Goal: Use online tool/utility: Utilize a website feature to perform a specific function

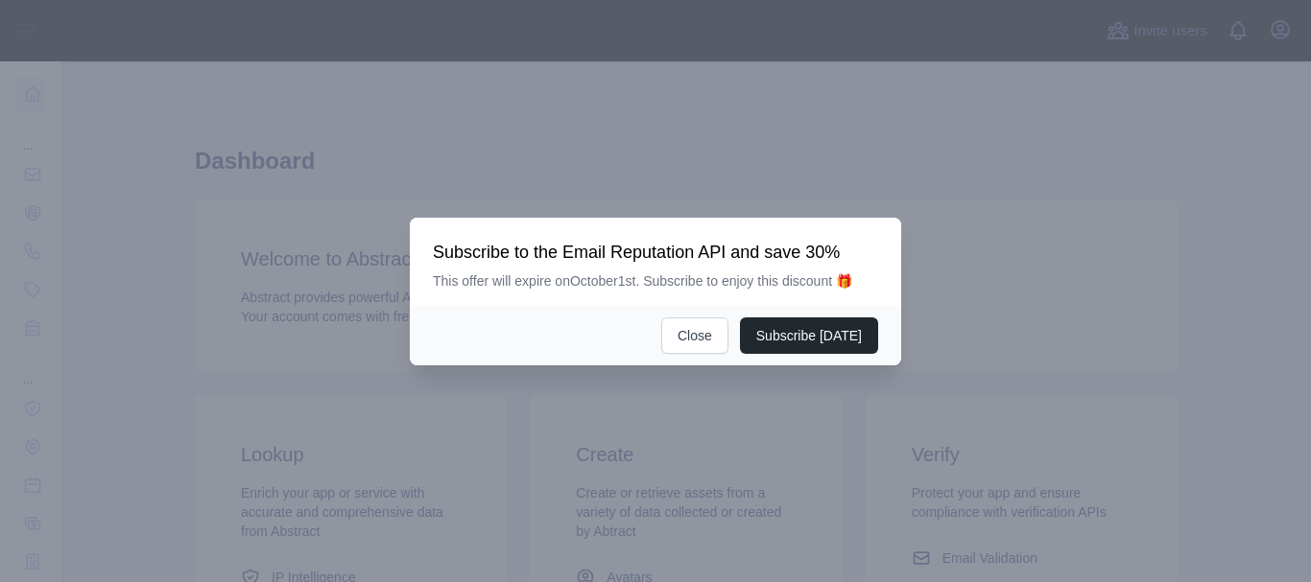
scroll to position [288, 0]
click at [698, 326] on button "Close" at bounding box center [694, 336] width 67 height 36
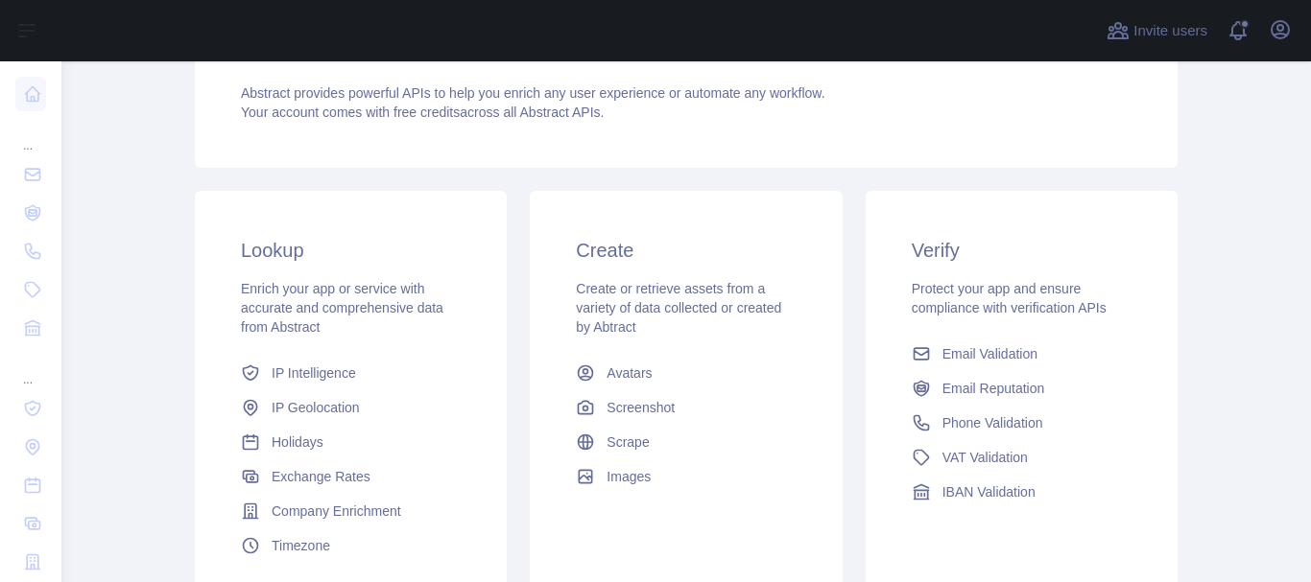
scroll to position [0, 0]
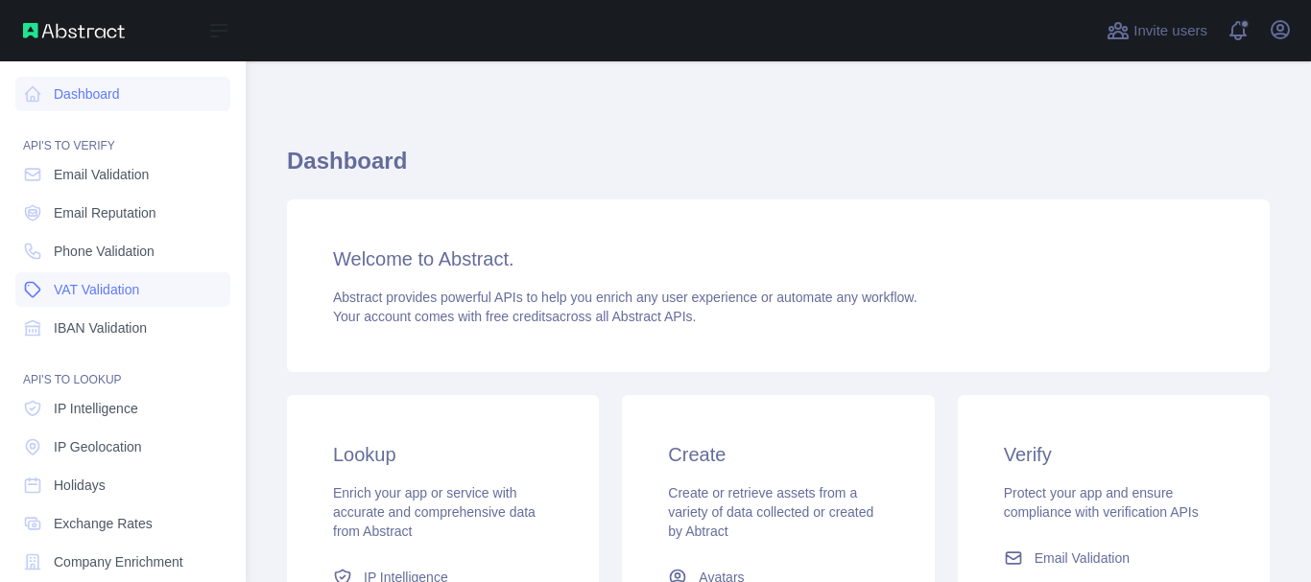
click at [126, 291] on span "VAT Validation" at bounding box center [96, 289] width 85 height 19
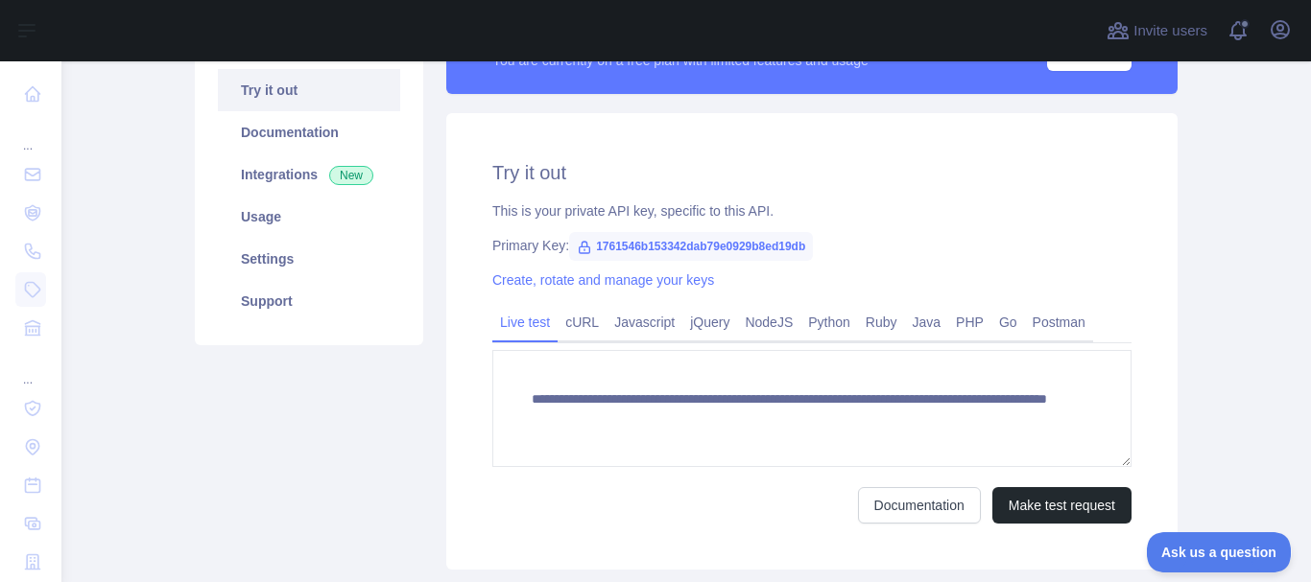
scroll to position [384, 0]
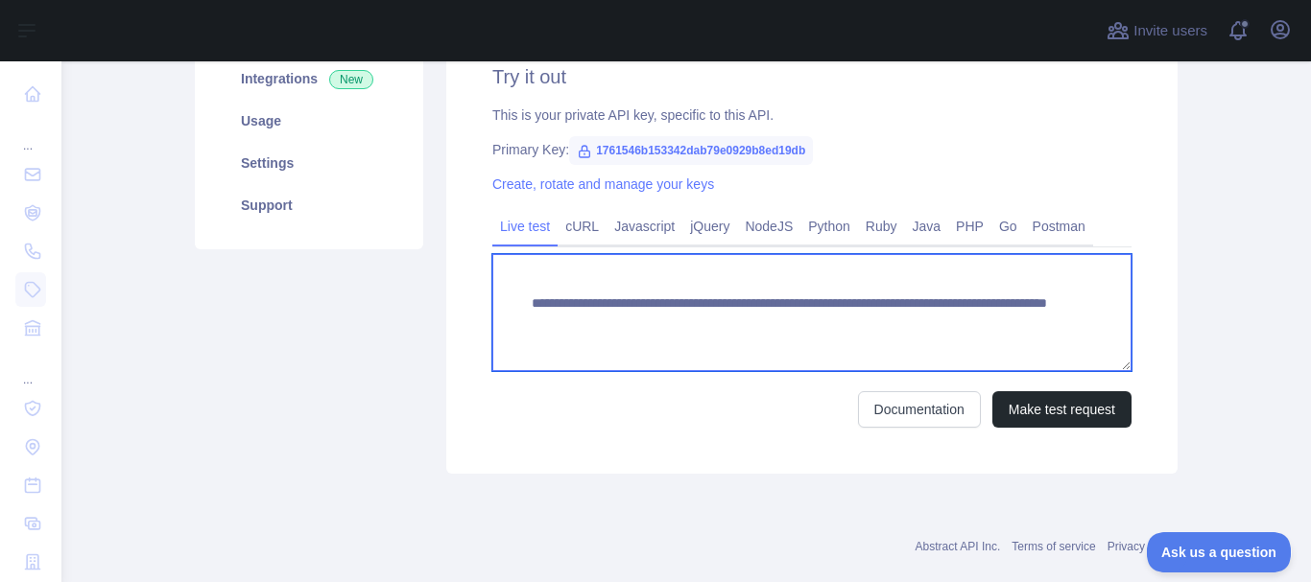
click at [653, 311] on textarea "**********" at bounding box center [811, 312] width 639 height 117
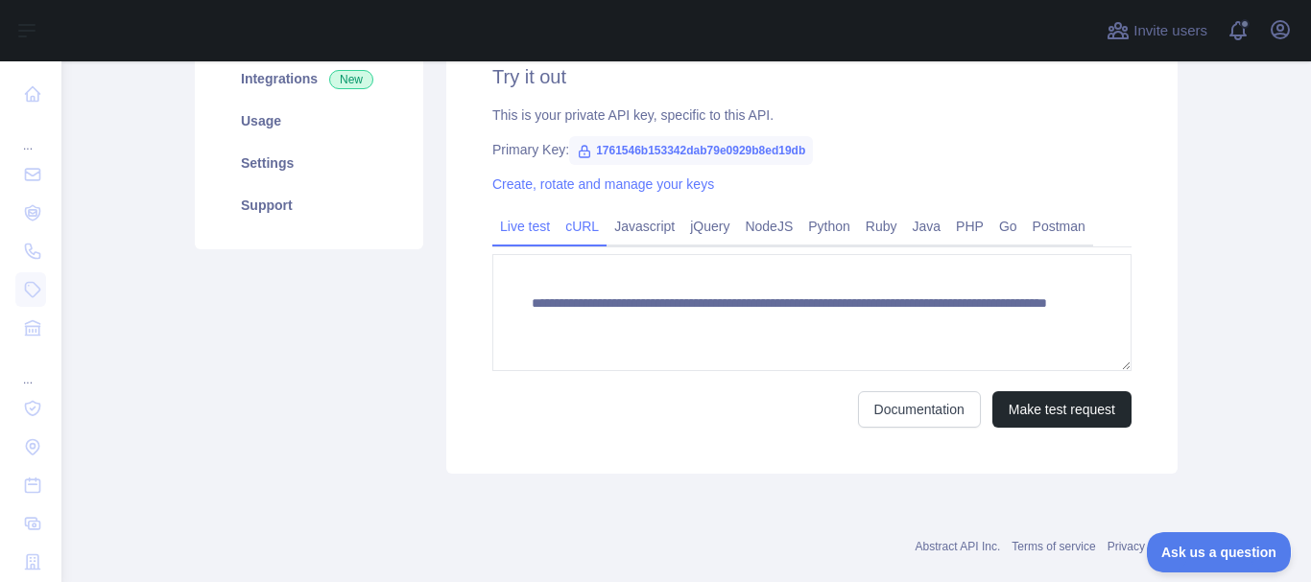
click at [572, 230] on link "cURL" at bounding box center [582, 226] width 49 height 31
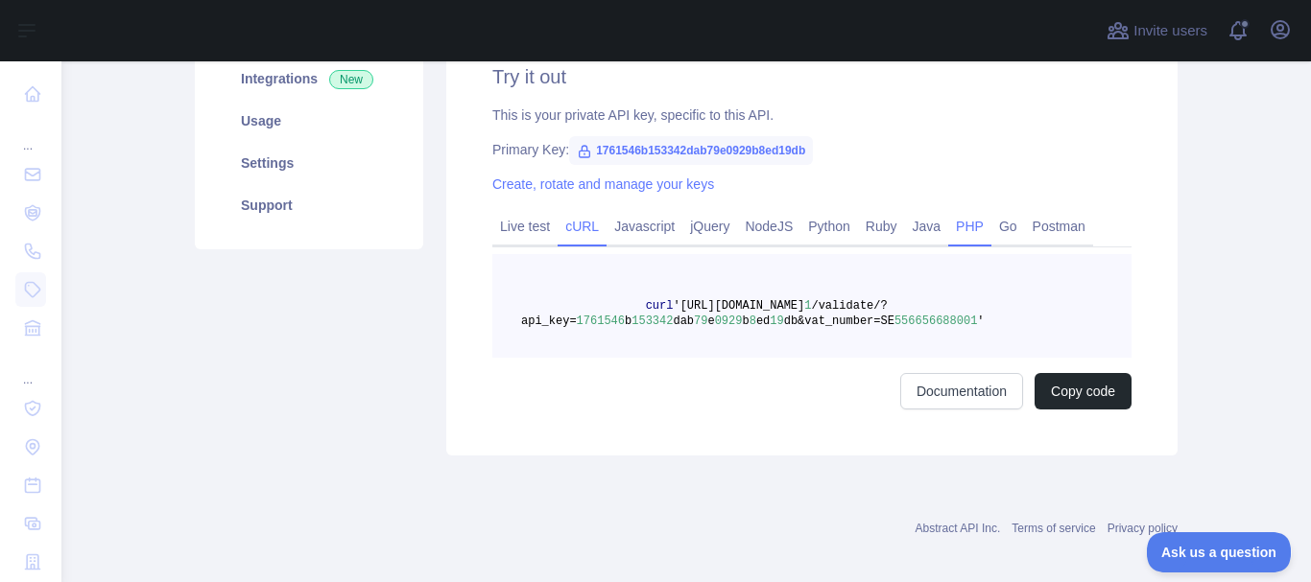
click at [951, 224] on link "PHP" at bounding box center [969, 226] width 43 height 31
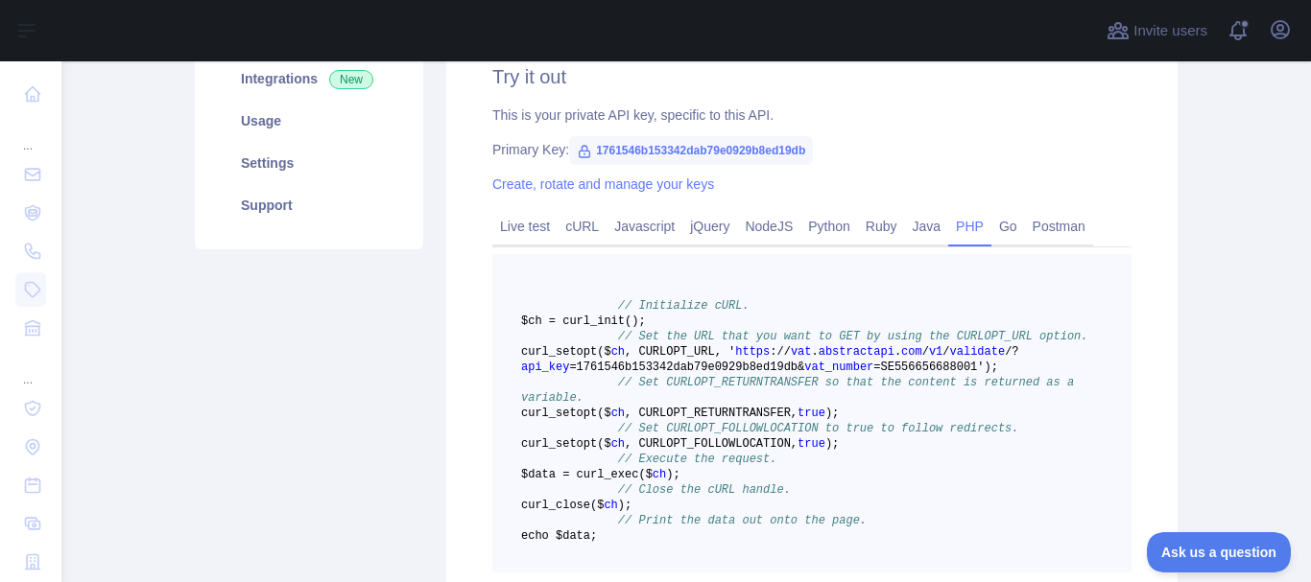
scroll to position [480, 0]
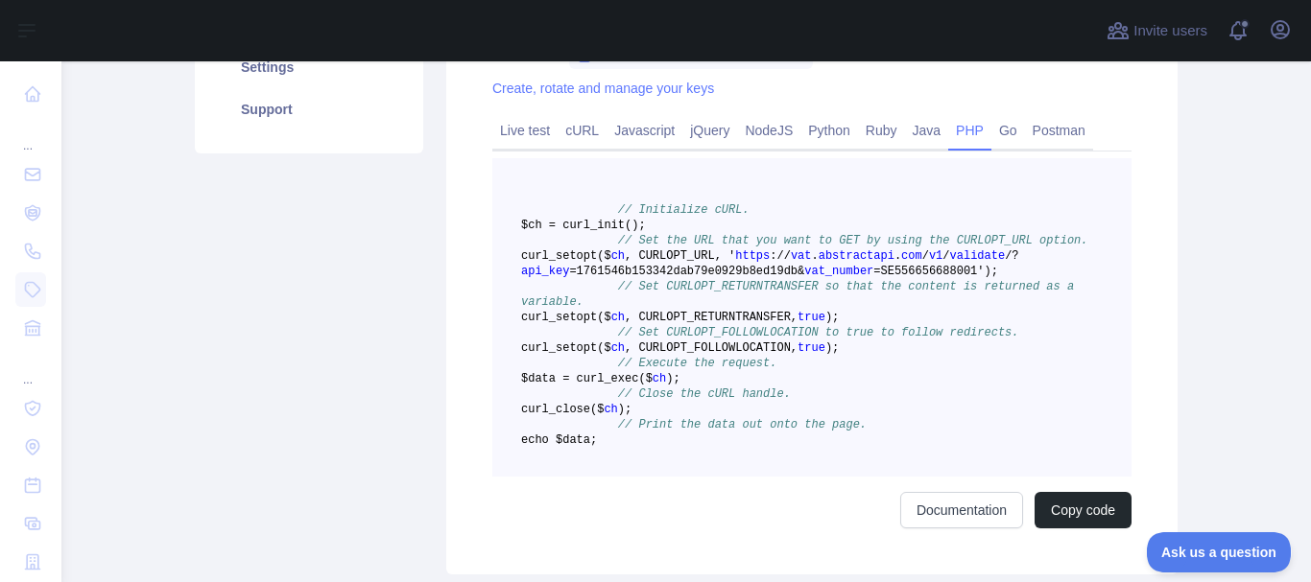
click at [876, 278] on span "=SE556656688001')" at bounding box center [931, 271] width 117 height 13
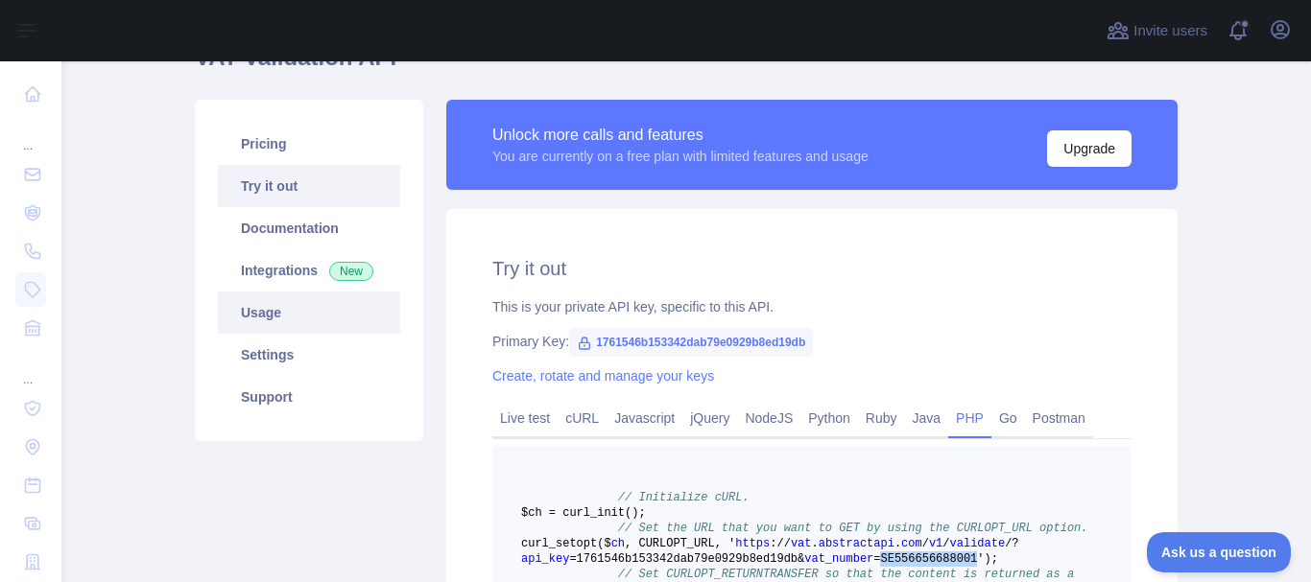
scroll to position [0, 0]
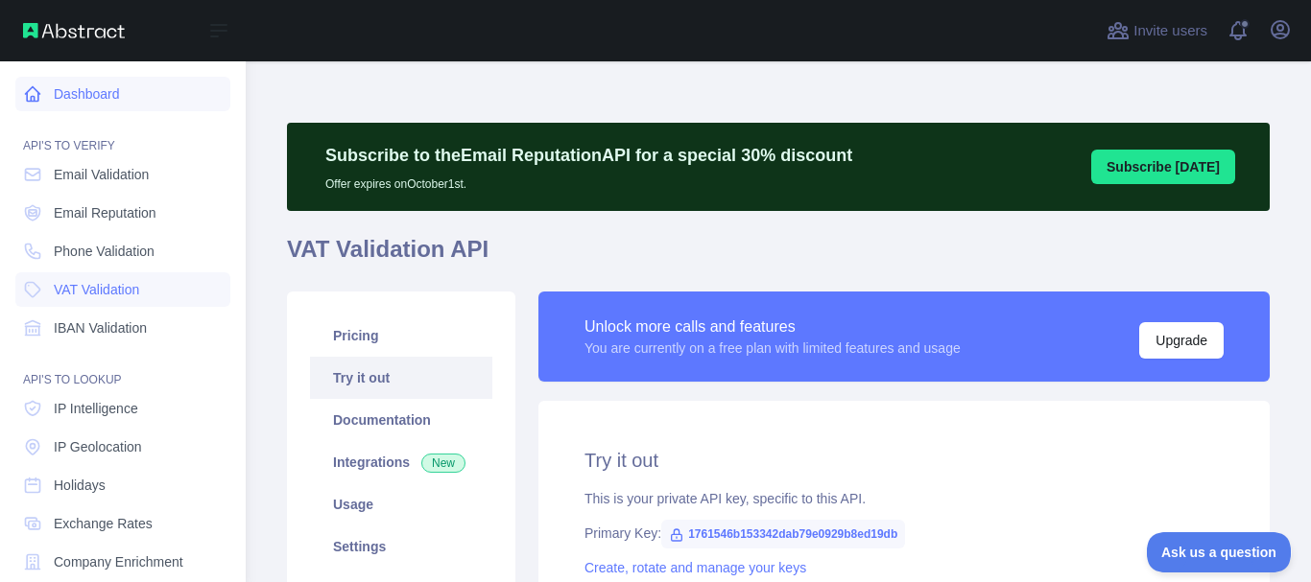
click at [67, 91] on link "Dashboard" at bounding box center [122, 94] width 215 height 35
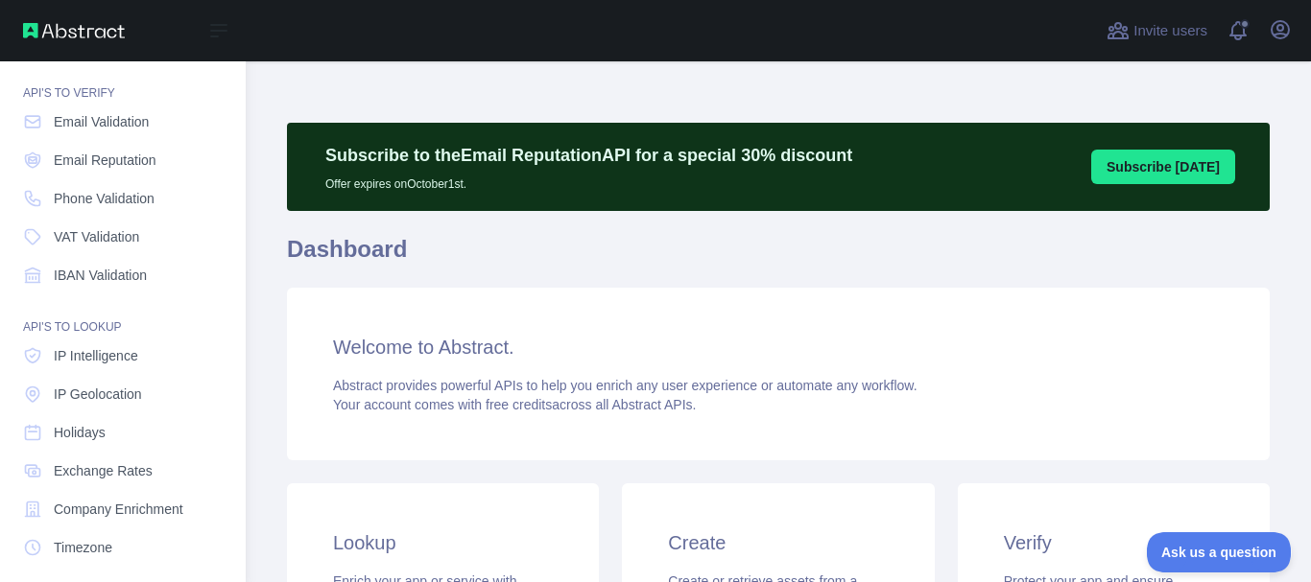
scroll to position [96, 0]
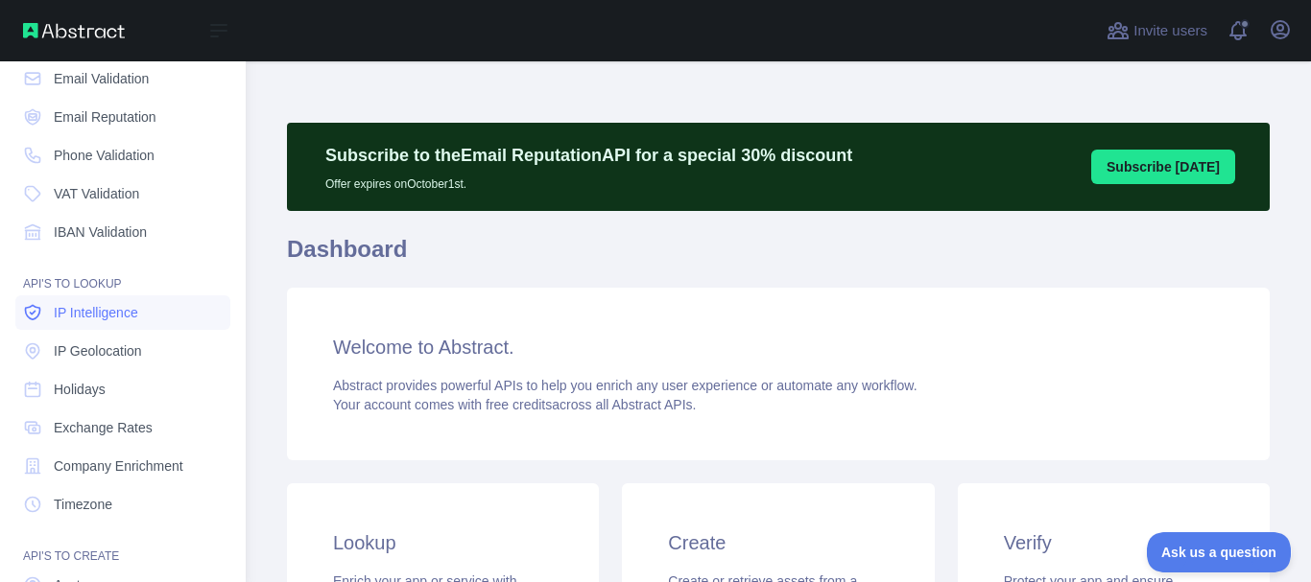
click at [143, 305] on link "IP Intelligence" at bounding box center [122, 313] width 215 height 35
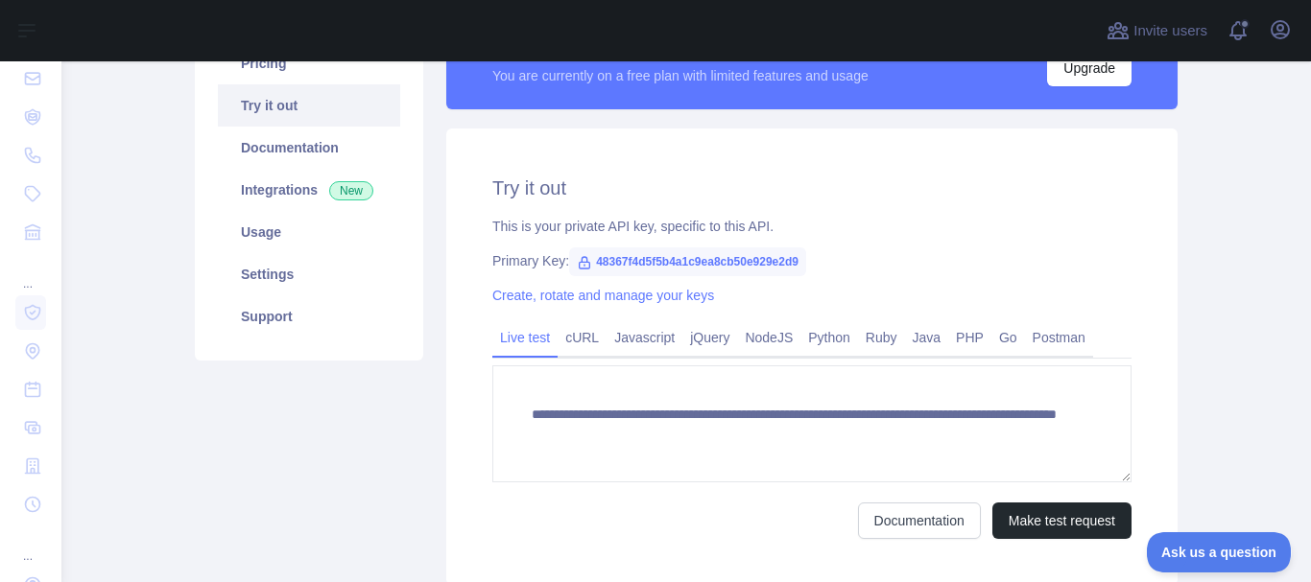
scroll to position [384, 0]
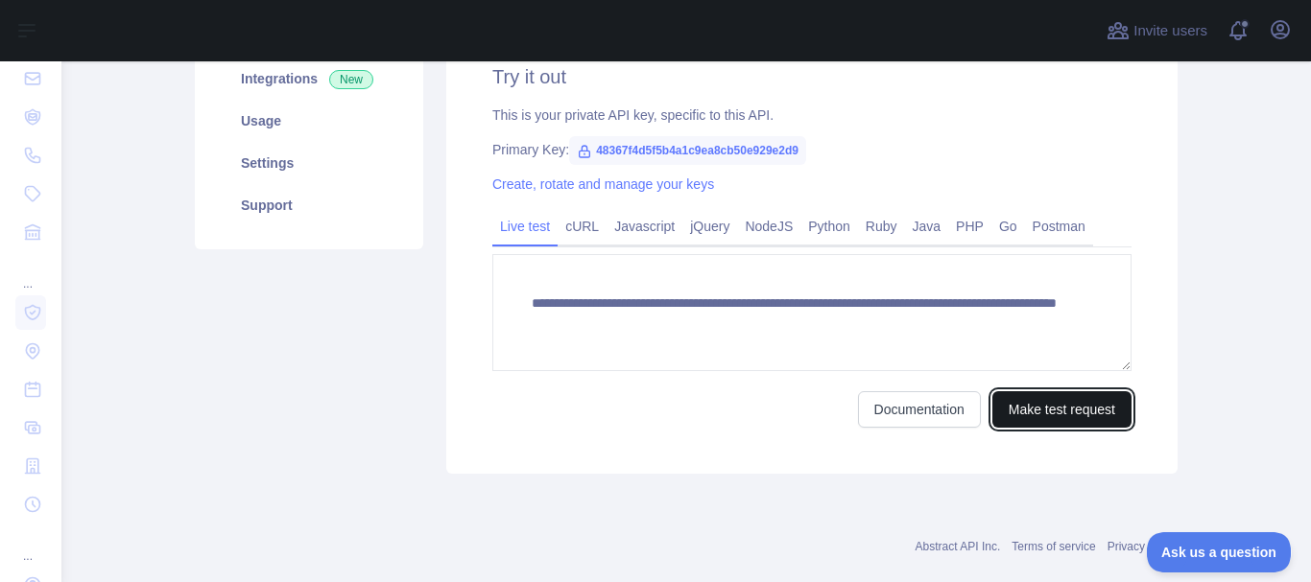
click at [1012, 414] on button "Make test request" at bounding box center [1061, 410] width 139 height 36
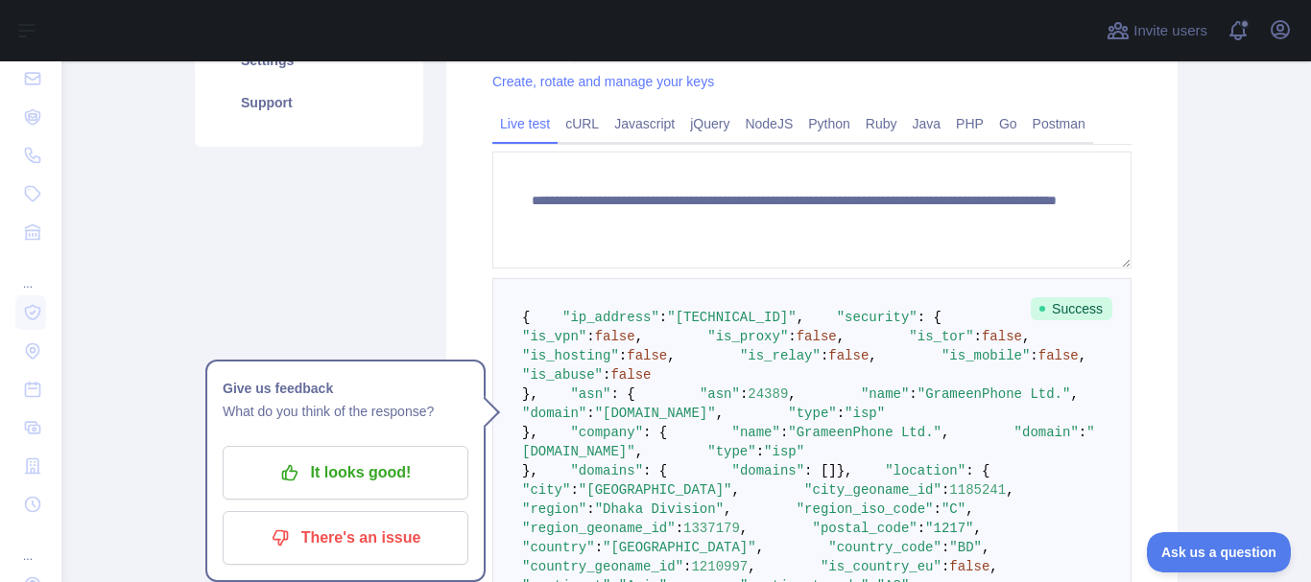
scroll to position [480, 0]
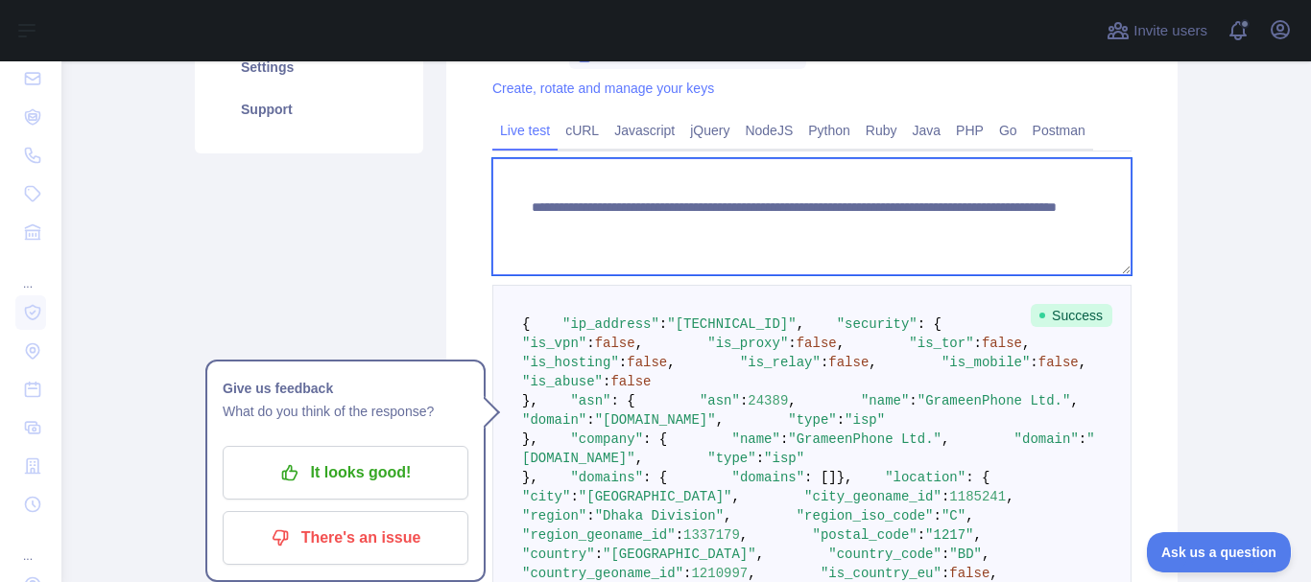
click at [890, 228] on textarea "**********" at bounding box center [811, 216] width 639 height 117
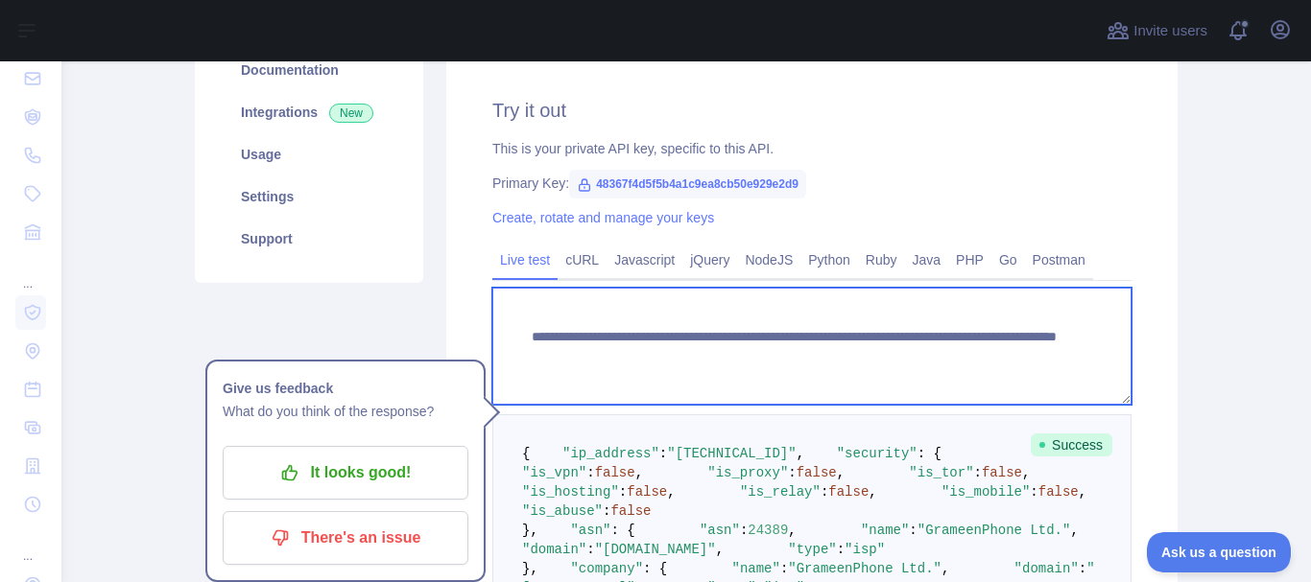
scroll to position [384, 0]
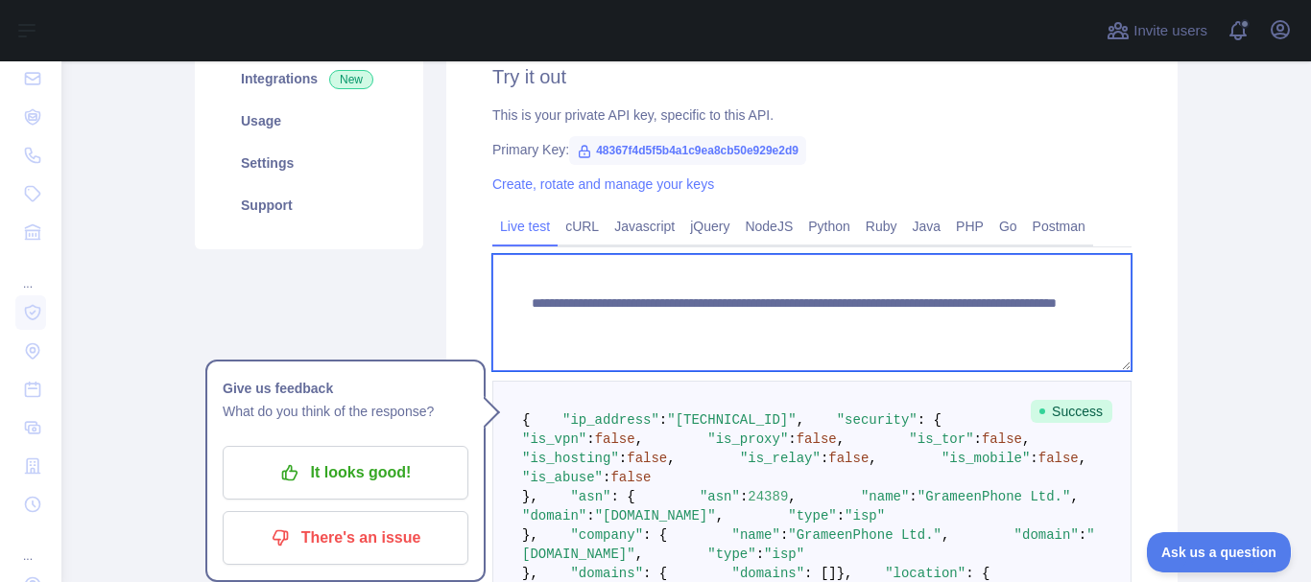
drag, startPoint x: 885, startPoint y: 322, endPoint x: 976, endPoint y: 325, distance: 91.2
click at [976, 325] on textarea "**********" at bounding box center [811, 312] width 639 height 117
paste textarea
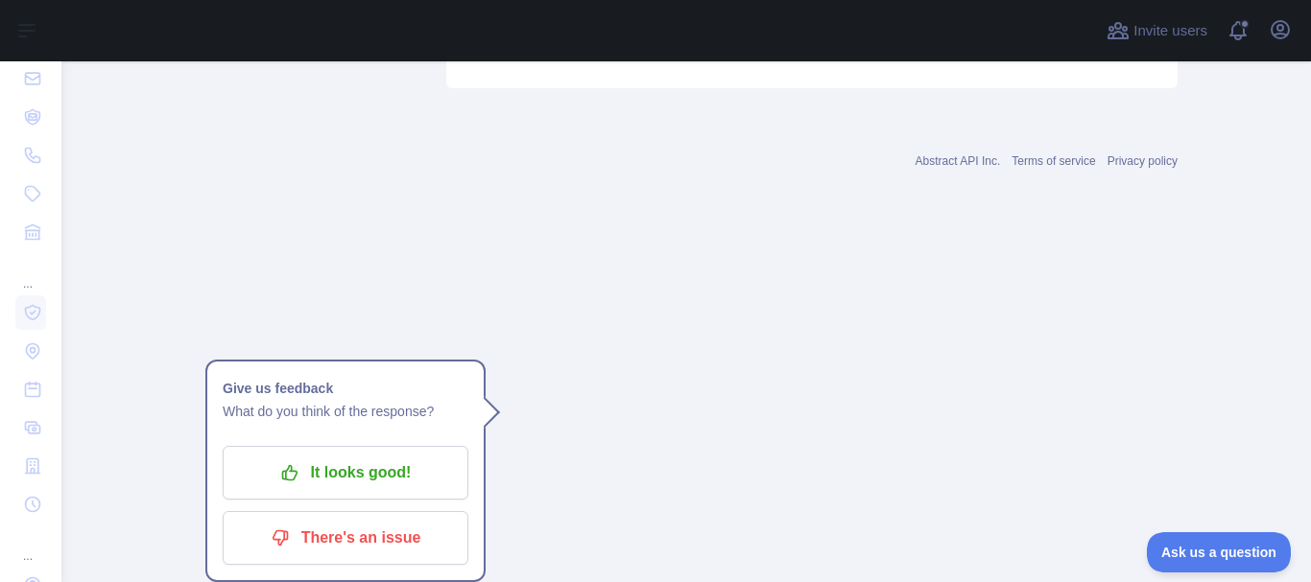
scroll to position [1631, 0]
type textarea "**********"
click at [1036, 42] on button "Make test request" at bounding box center [1061, 24] width 139 height 36
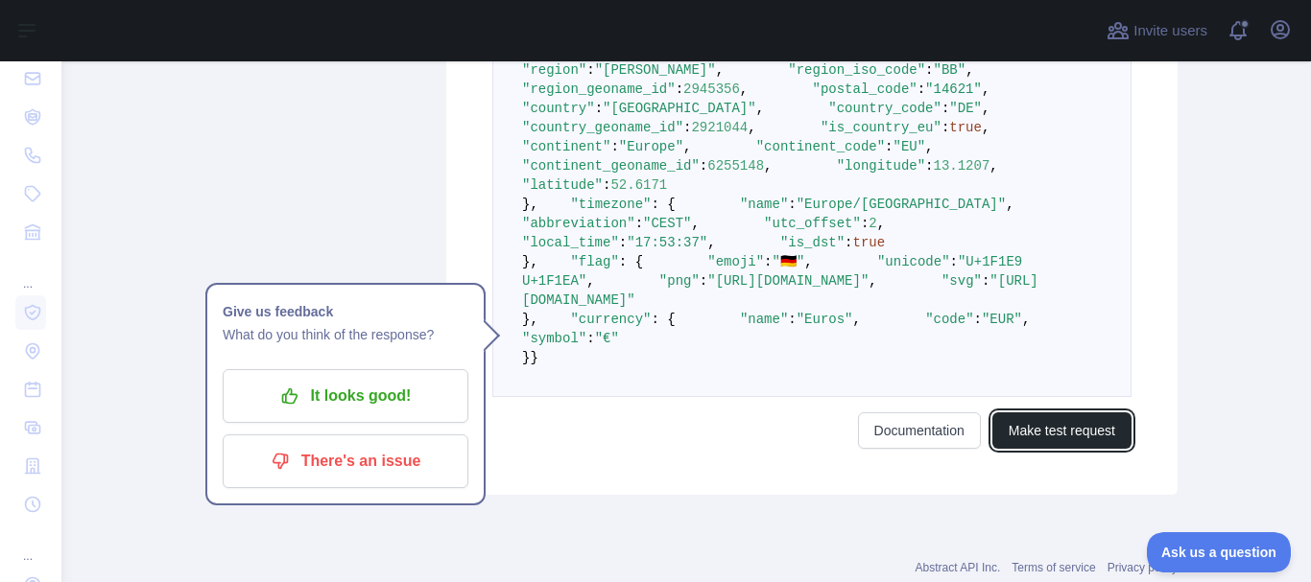
scroll to position [1152, 0]
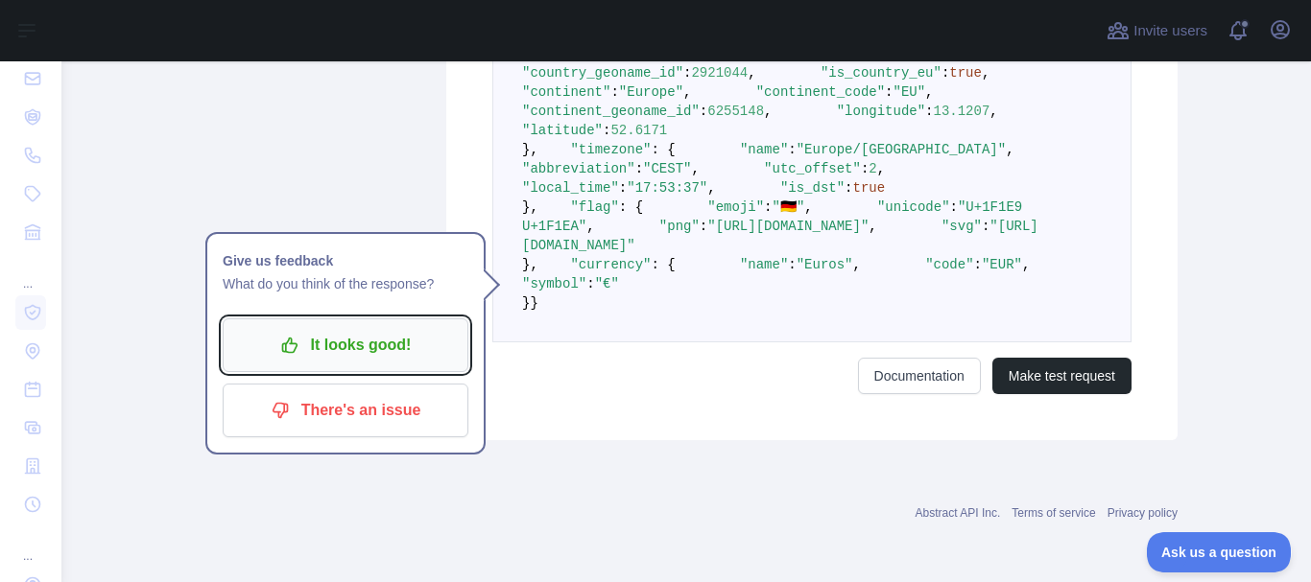
click at [384, 329] on p "It looks good!" at bounding box center [345, 345] width 217 height 33
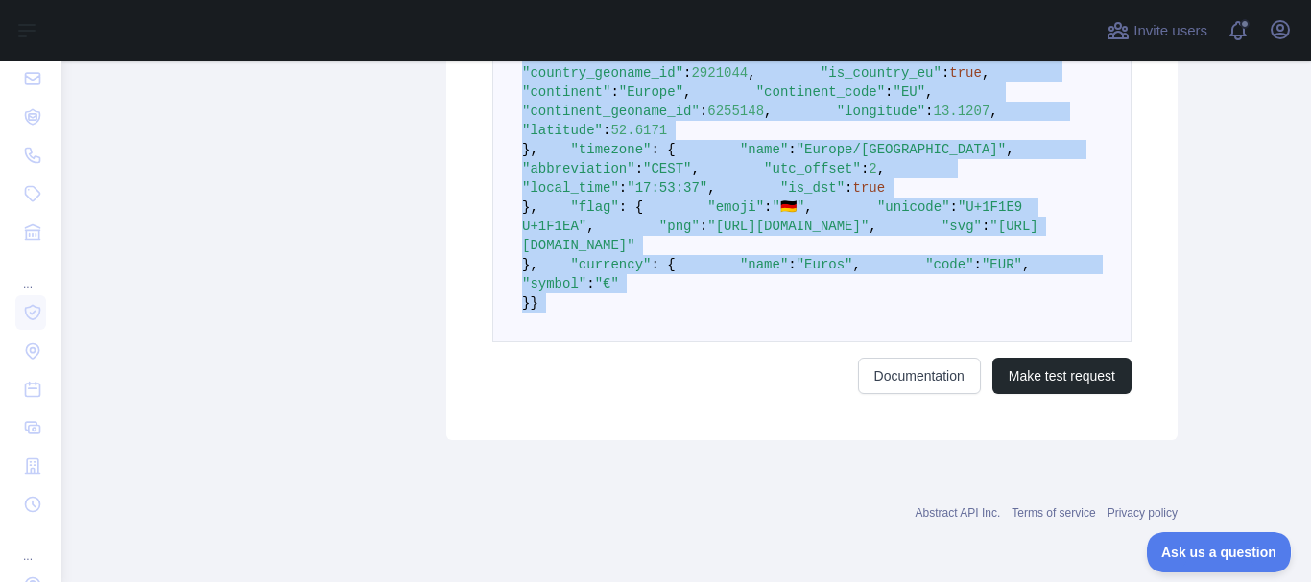
scroll to position [1652, 0]
drag, startPoint x: 511, startPoint y: 290, endPoint x: 607, endPoint y: 315, distance: 99.2
click at [607, 315] on pre "{ "ip_address" : "185.220.101.2" , "security" : { "is_vpn" : false , "is_proxy"…" at bounding box center [811, 63] width 639 height 558
copy code "{ "ip_address" : "185.220.101.2" , "security" : { "is_vpn" : false , "is_proxy"…"
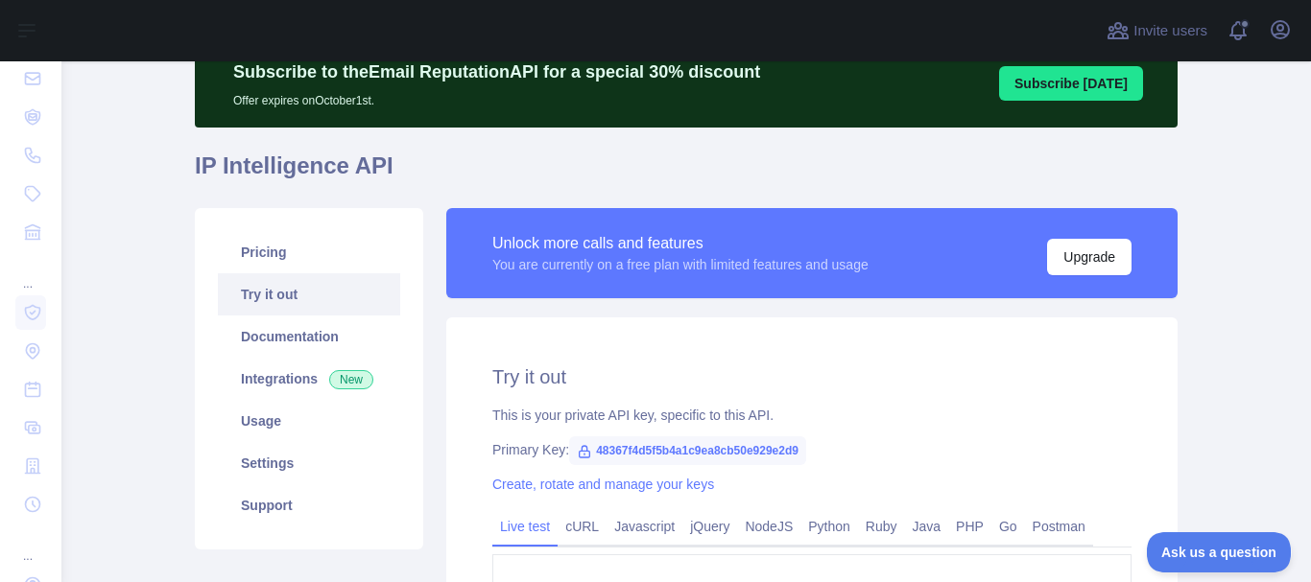
scroll to position [192, 0]
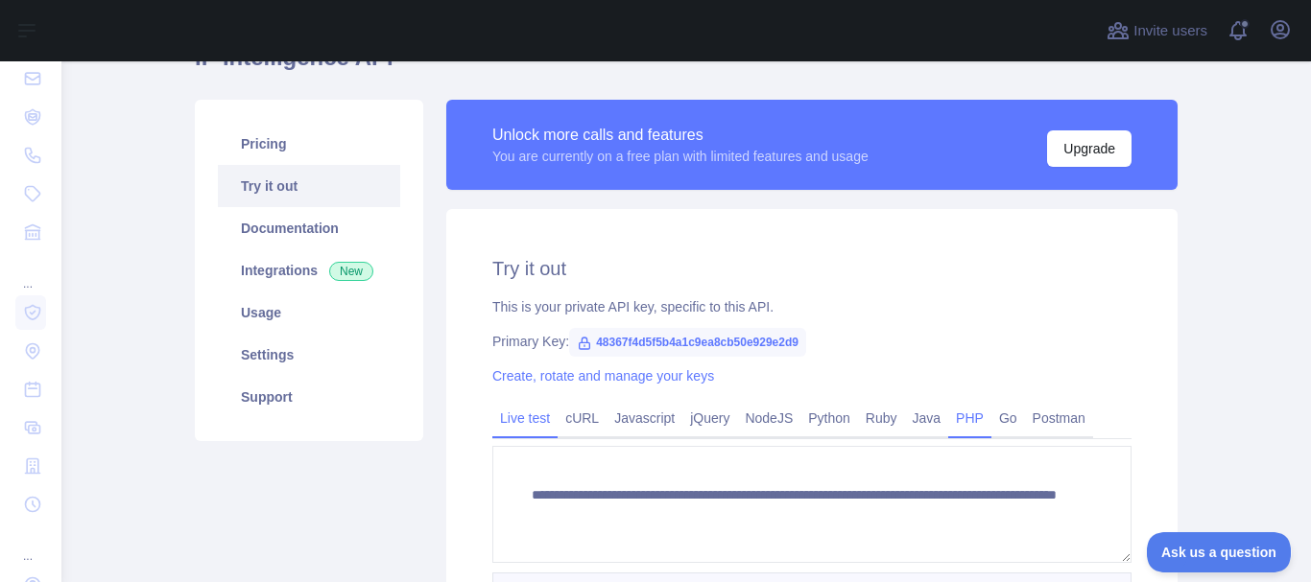
click at [960, 420] on link "PHP" at bounding box center [969, 418] width 43 height 31
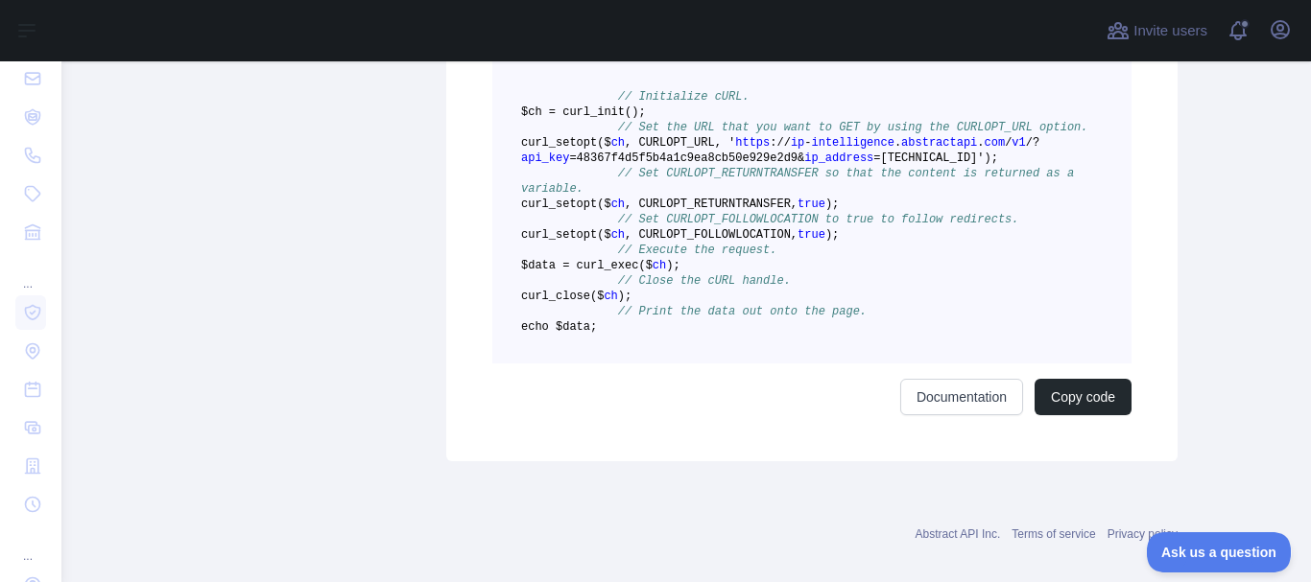
scroll to position [322, 0]
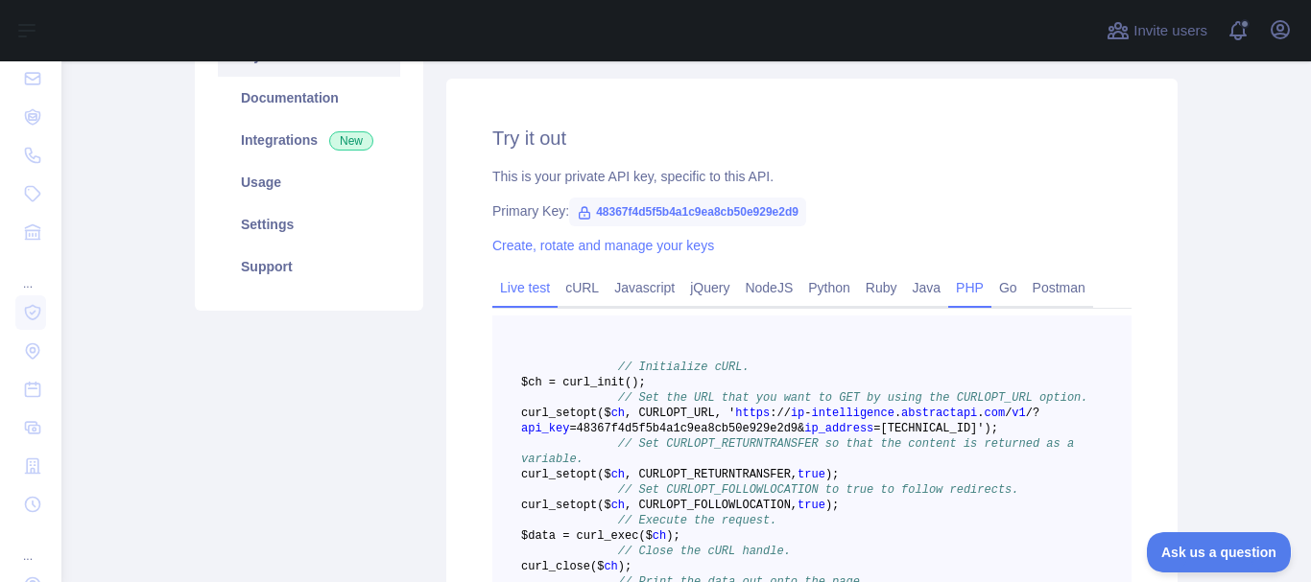
click at [526, 286] on link "Live test" at bounding box center [524, 288] width 65 height 31
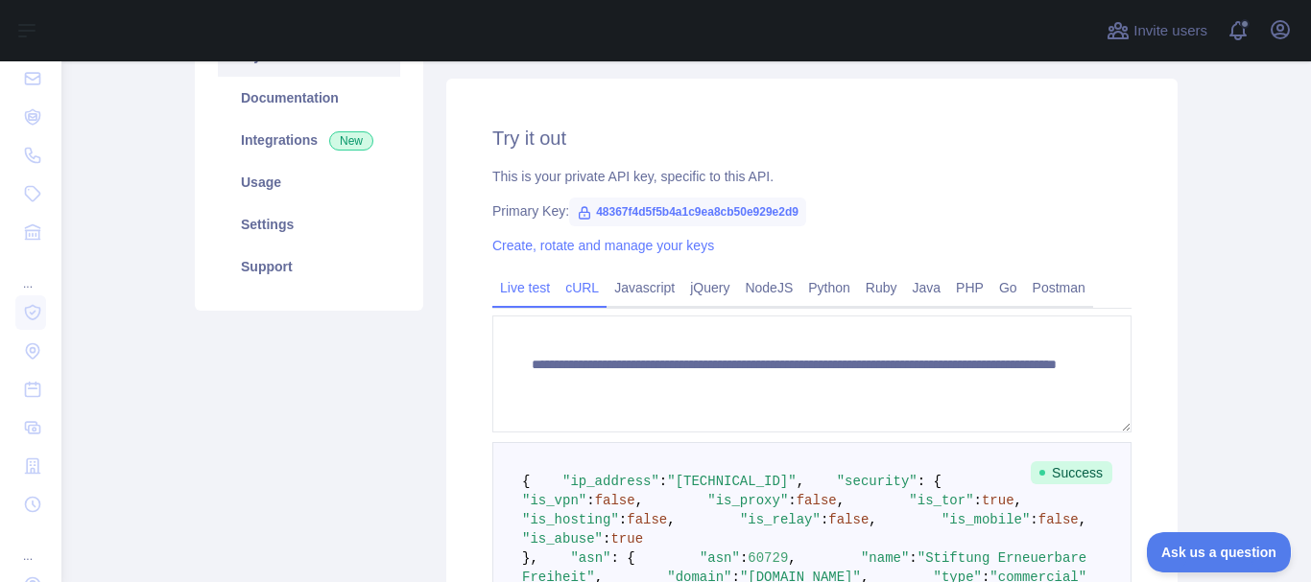
click at [574, 284] on link "cURL" at bounding box center [582, 288] width 49 height 31
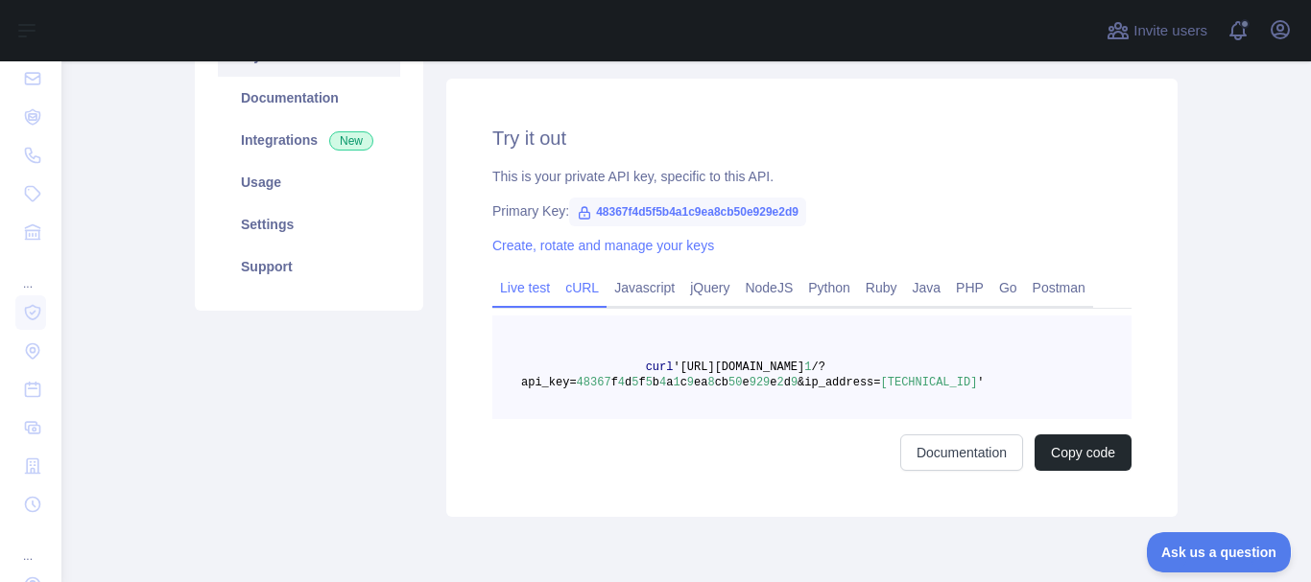
click at [525, 280] on link "Live test" at bounding box center [524, 288] width 65 height 31
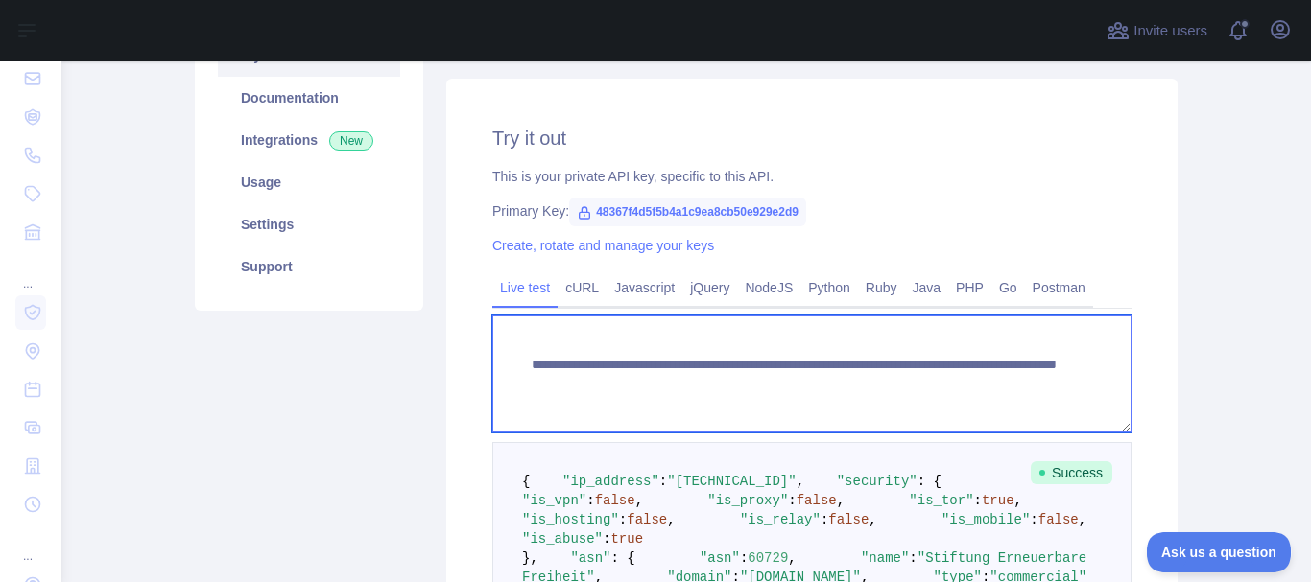
drag, startPoint x: 1023, startPoint y: 391, endPoint x: 496, endPoint y: 342, distance: 529.1
click at [496, 342] on textarea "**********" at bounding box center [811, 374] width 639 height 117
click at [818, 385] on textarea "**********" at bounding box center [811, 374] width 639 height 117
drag, startPoint x: 802, startPoint y: 385, endPoint x: 521, endPoint y: 365, distance: 281.9
click at [521, 365] on textarea "**********" at bounding box center [811, 374] width 639 height 117
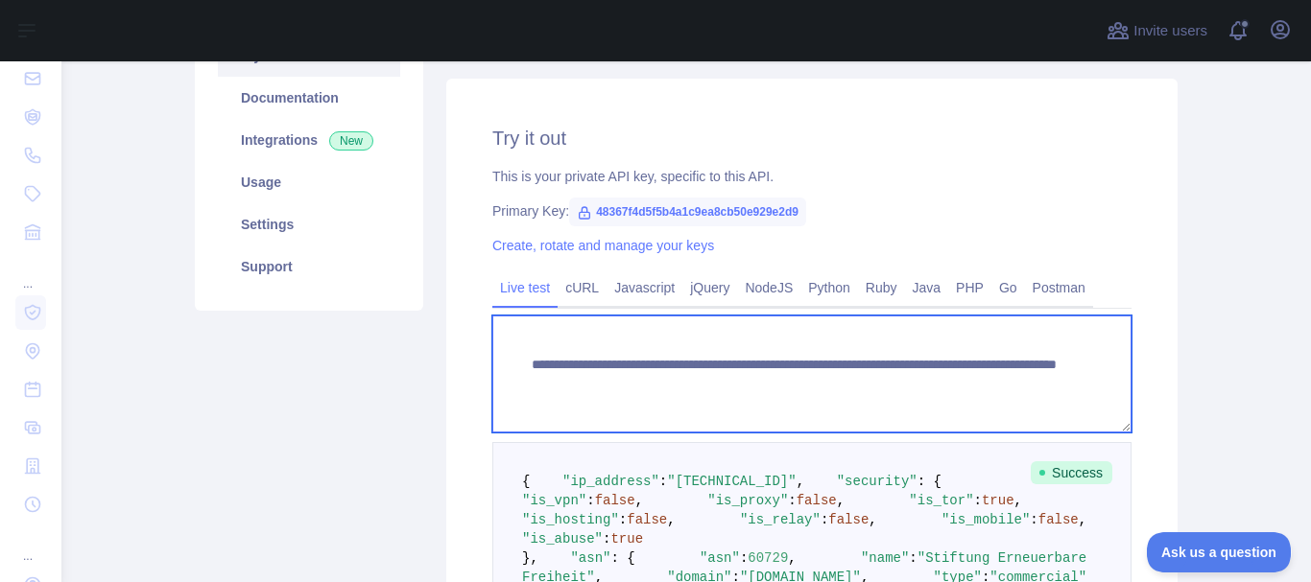
click at [701, 379] on textarea "**********" at bounding box center [811, 374] width 639 height 117
drag, startPoint x: 801, startPoint y: 387, endPoint x: 580, endPoint y: 379, distance: 221.8
click at [580, 379] on textarea "**********" at bounding box center [811, 374] width 639 height 117
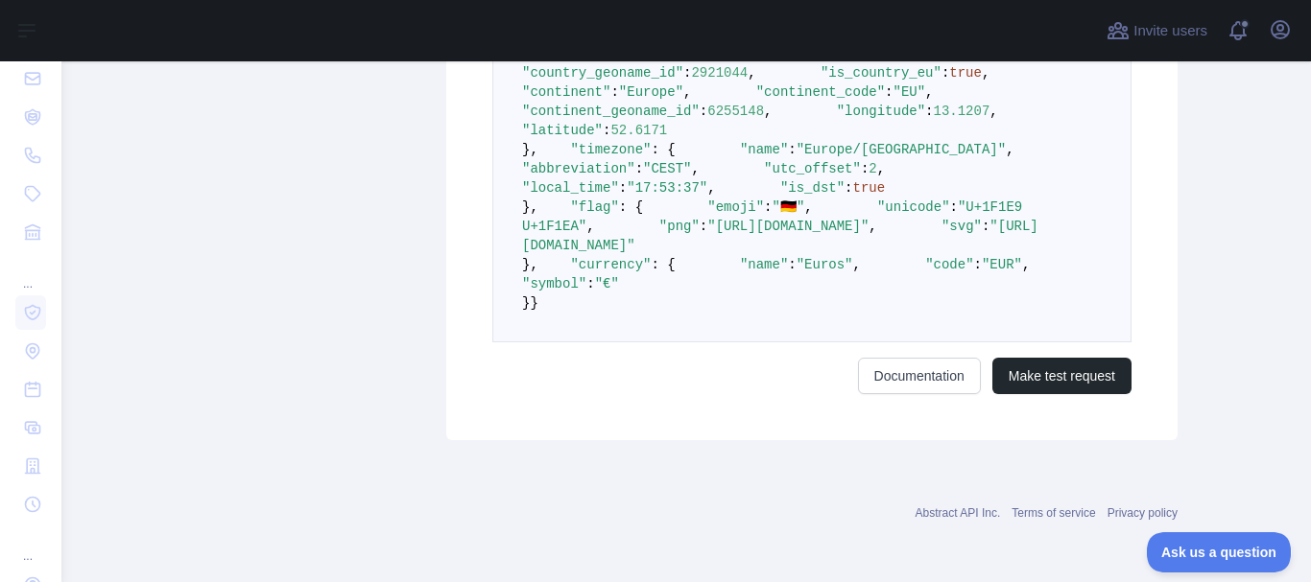
scroll to position [21, 0]
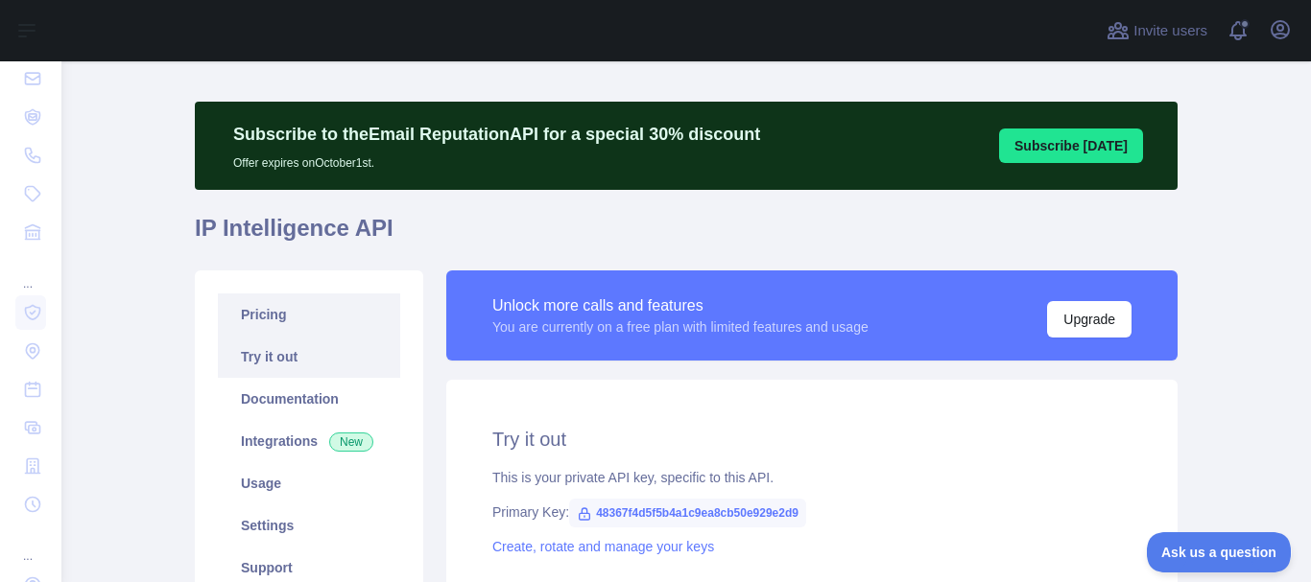
click at [268, 315] on link "Pricing" at bounding box center [309, 315] width 182 height 42
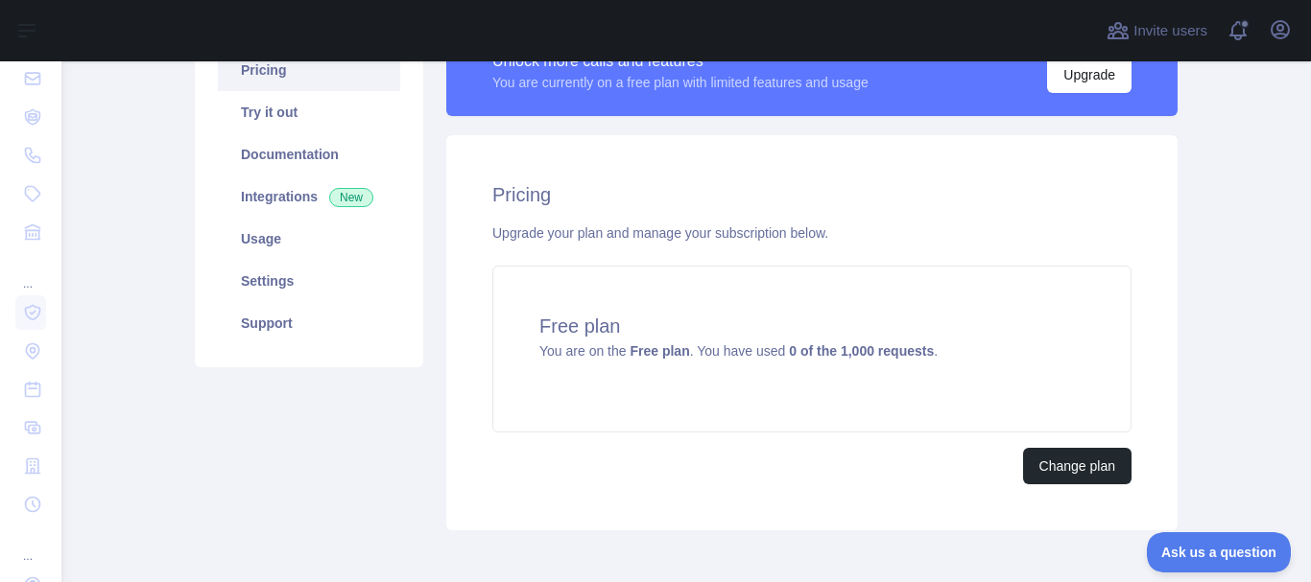
scroll to position [309, 0]
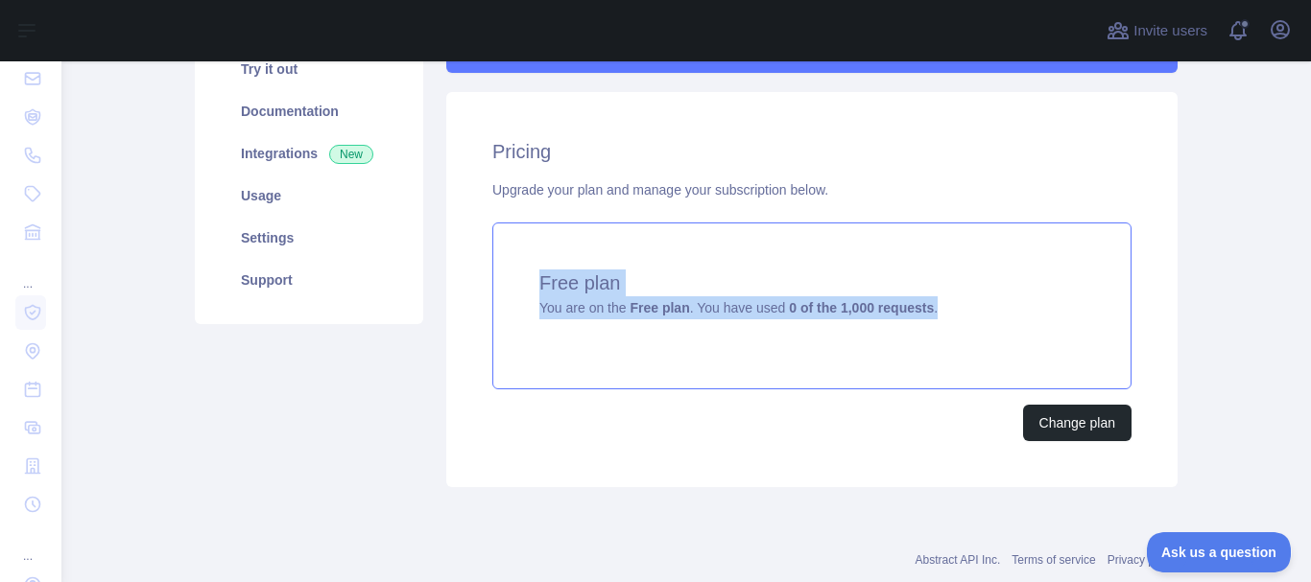
drag, startPoint x: 511, startPoint y: 276, endPoint x: 933, endPoint y: 306, distance: 422.3
click at [933, 306] on div "Free plan You are on the Free plan . You have used 0 of the 1,000 requests ." at bounding box center [811, 306] width 639 height 167
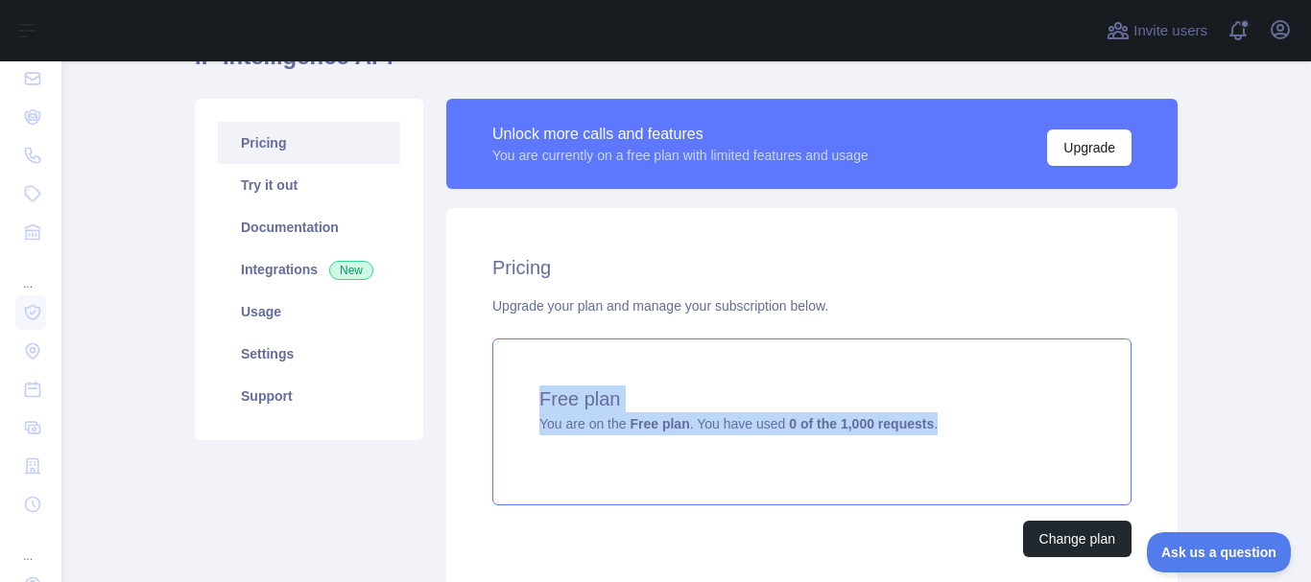
copy div "Free plan You are on the Free plan . You have used 0 of the 1,000 requests ."
drag, startPoint x: 949, startPoint y: 426, endPoint x: 535, endPoint y: 389, distance: 415.3
click at [535, 389] on div "Free plan You are on the Free plan . You have used 0 of the 1,000 requests ." at bounding box center [811, 422] width 639 height 167
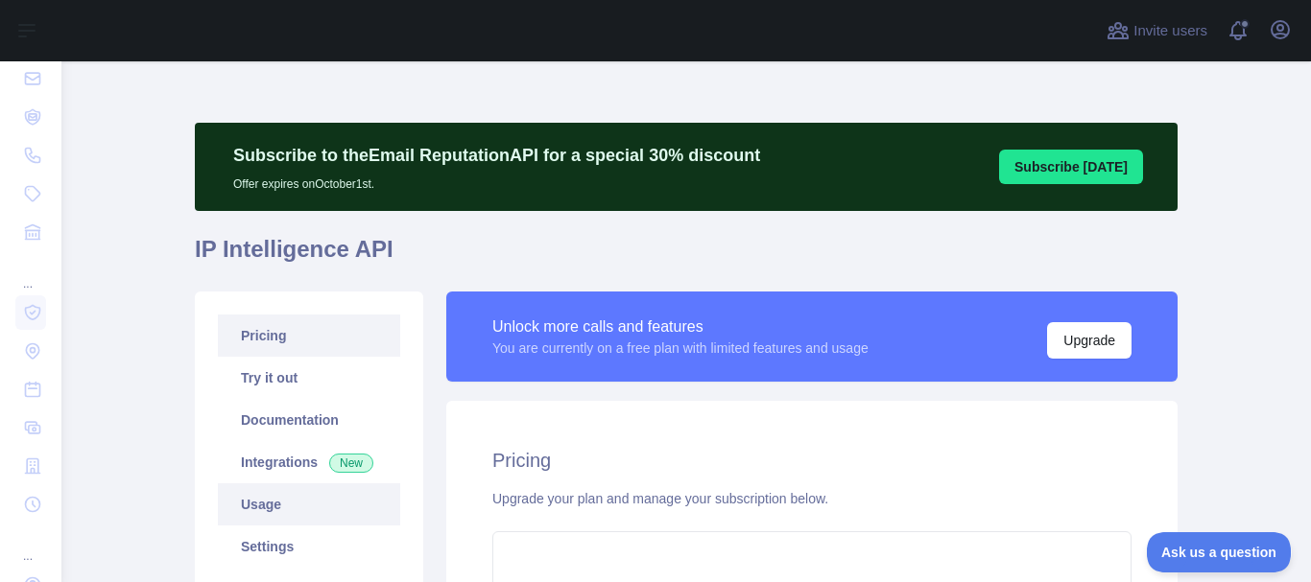
click at [254, 513] on link "Usage" at bounding box center [309, 505] width 182 height 42
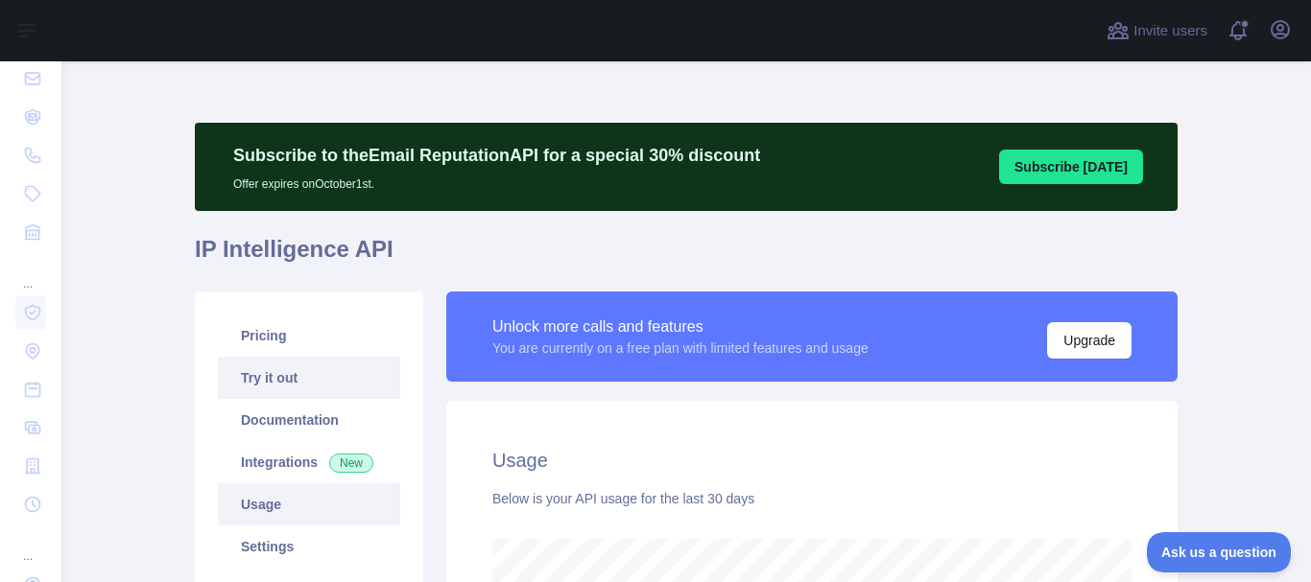
click at [275, 373] on link "Try it out" at bounding box center [309, 378] width 182 height 42
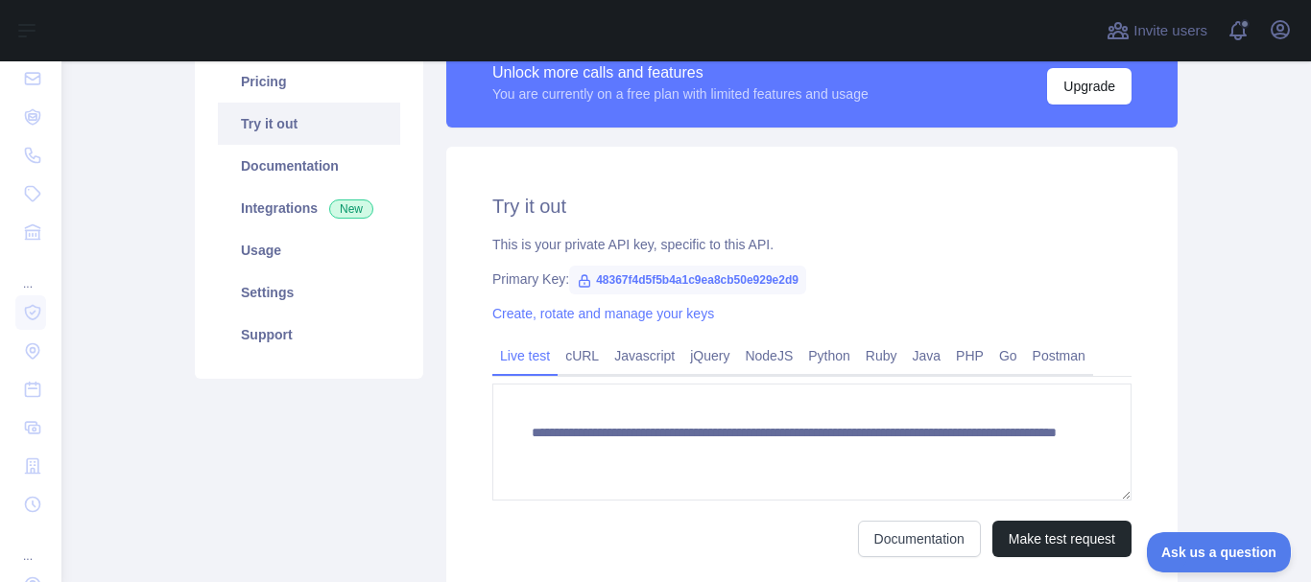
scroll to position [288, 0]
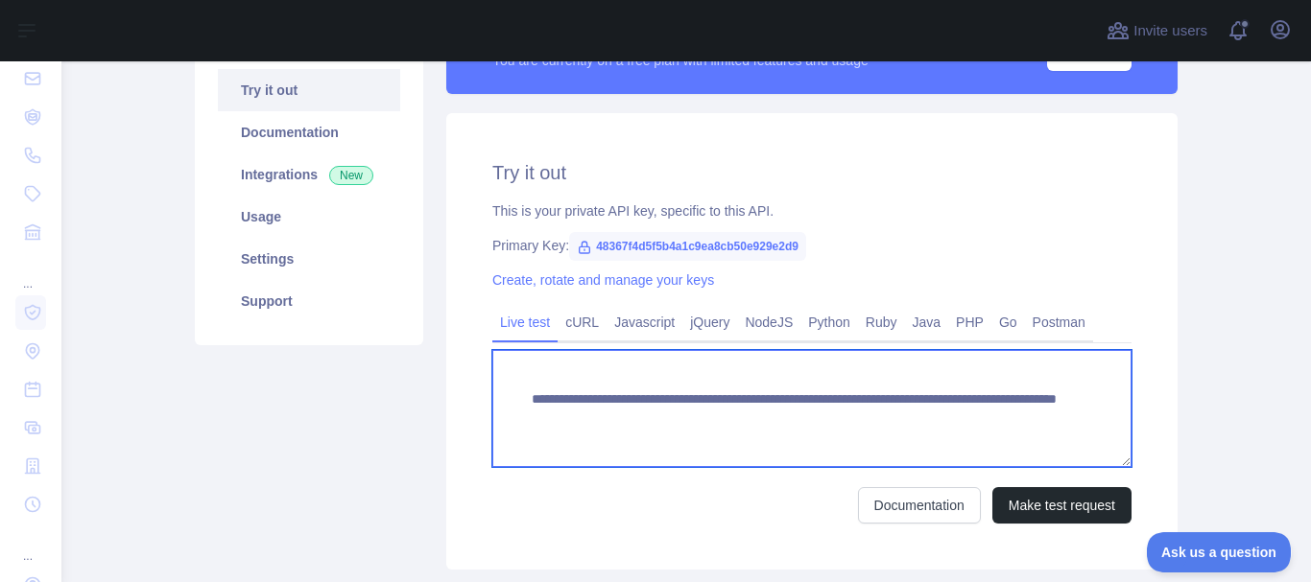
drag, startPoint x: 804, startPoint y: 418, endPoint x: 491, endPoint y: 395, distance: 313.7
click at [492, 395] on textarea "**********" at bounding box center [811, 408] width 639 height 117
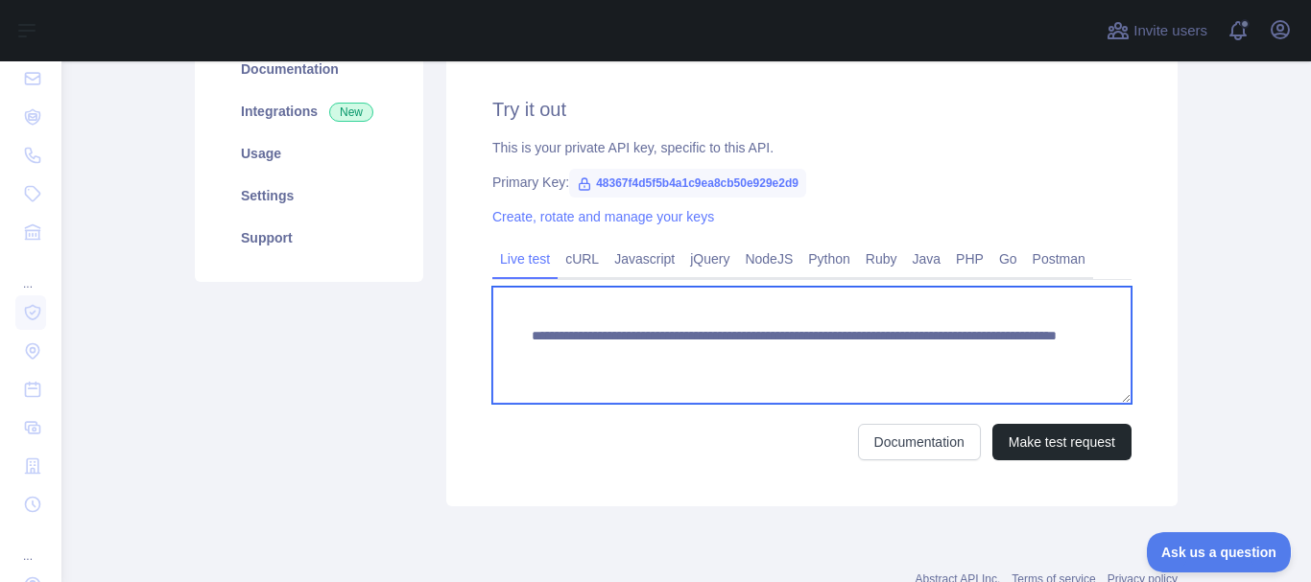
scroll to position [321, 0]
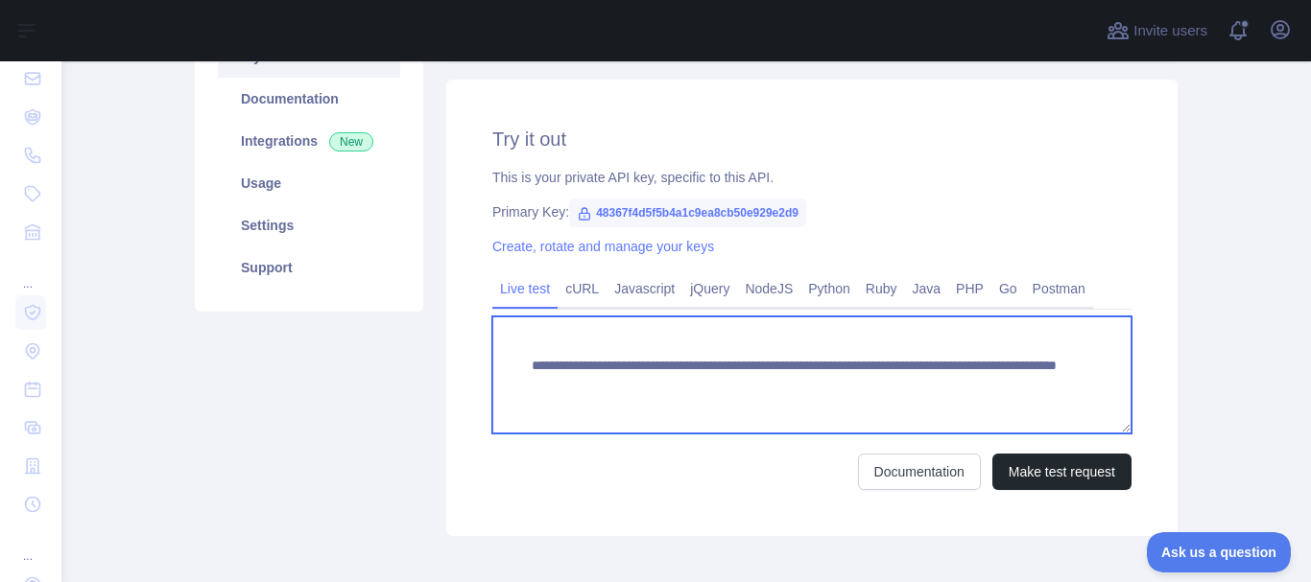
drag, startPoint x: 888, startPoint y: 383, endPoint x: 972, endPoint y: 382, distance: 84.5
click at [972, 382] on textarea "**********" at bounding box center [811, 375] width 639 height 117
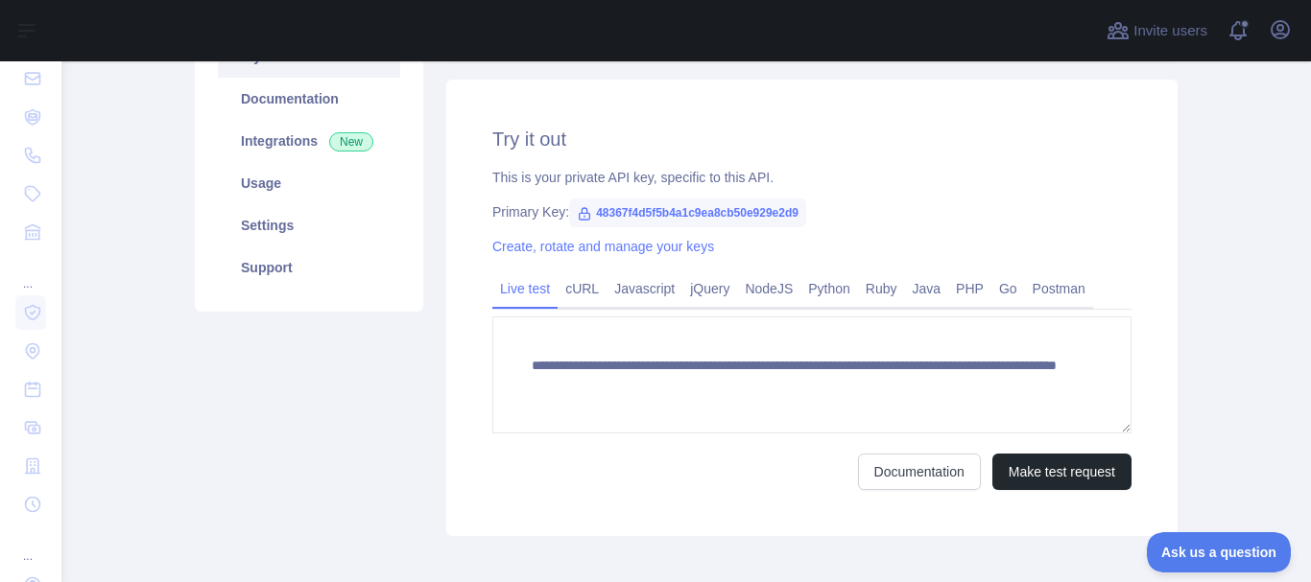
click at [1060, 494] on div "**********" at bounding box center [811, 308] width 731 height 457
click at [1061, 481] on button "Make test request" at bounding box center [1061, 472] width 139 height 36
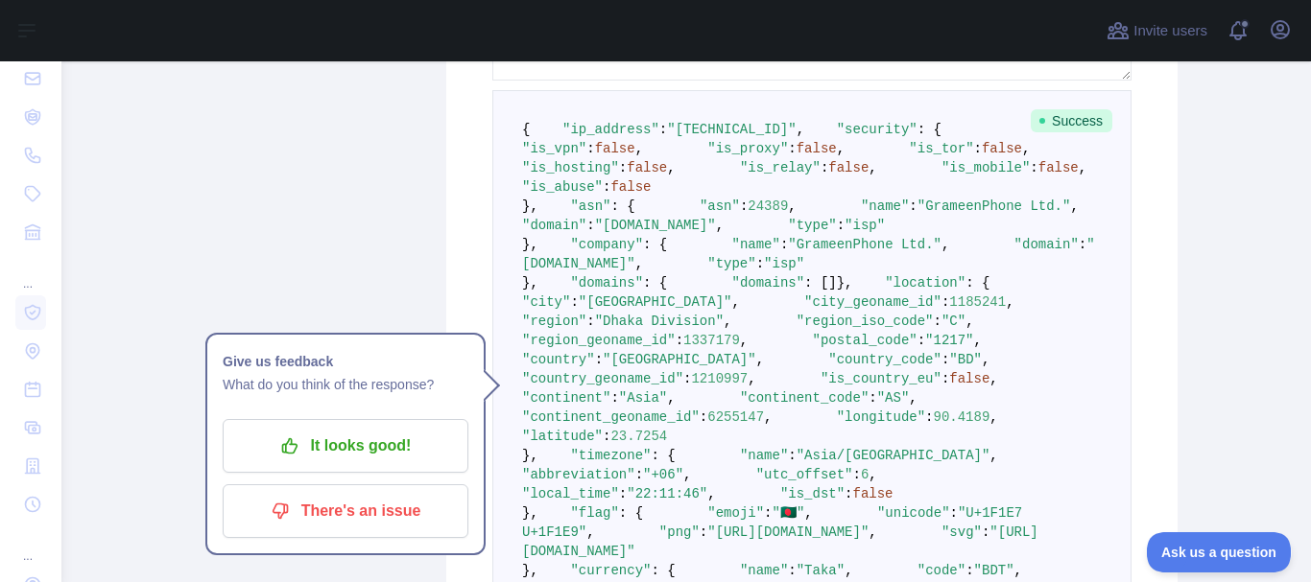
scroll to position [705, 0]
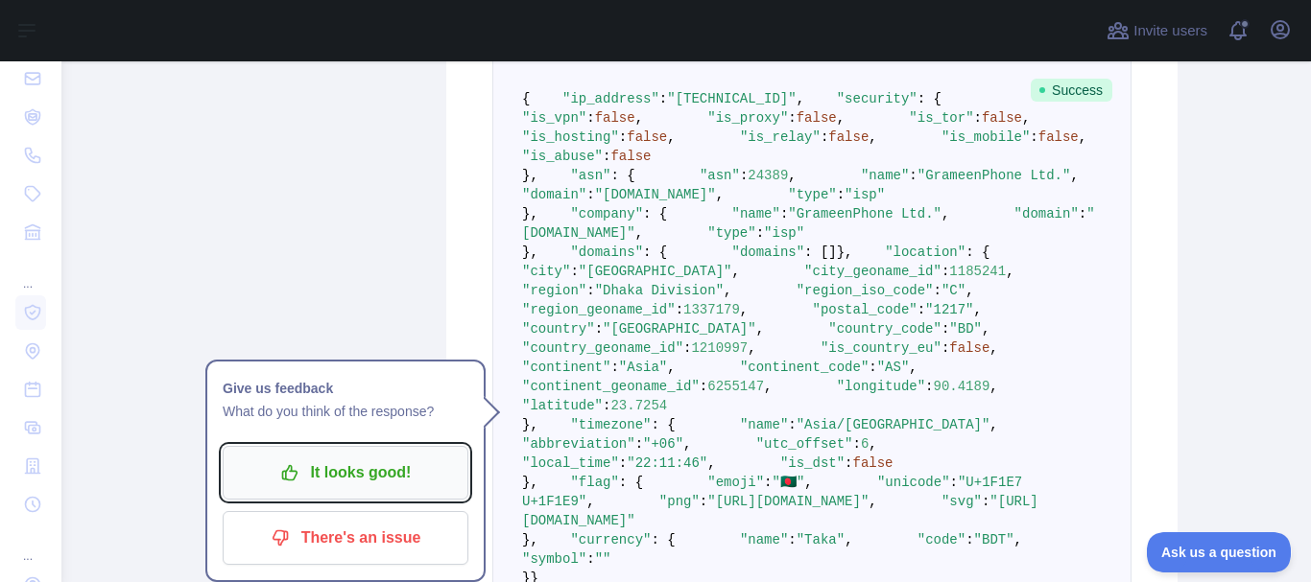
click at [296, 481] on p "It looks good!" at bounding box center [345, 473] width 217 height 33
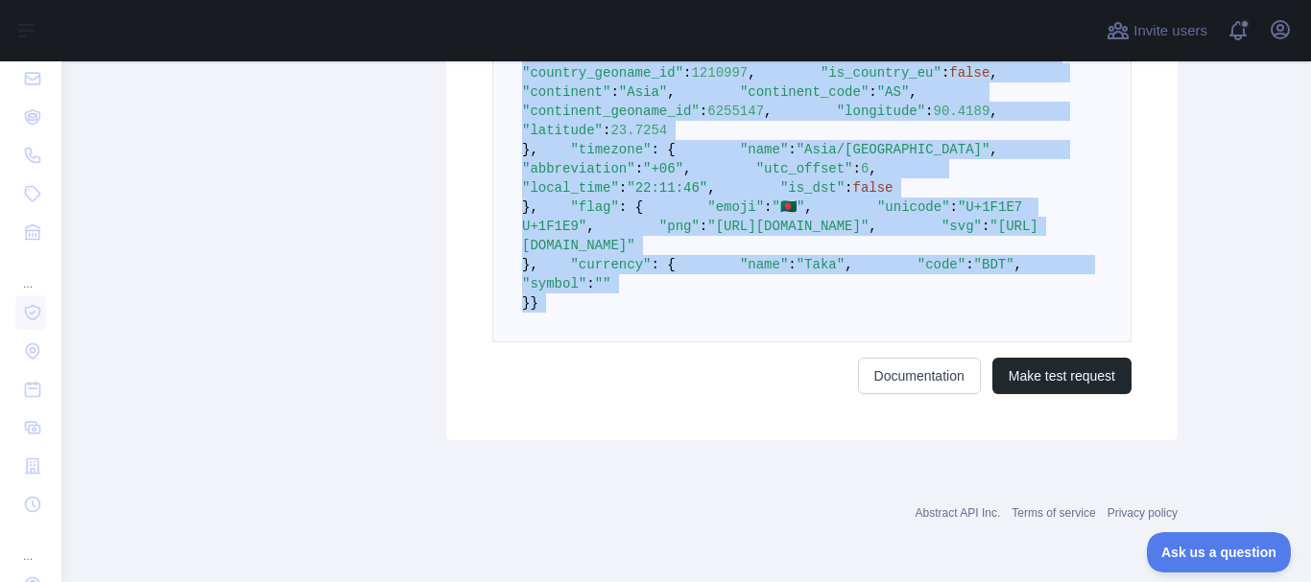
scroll to position [1652, 0]
drag, startPoint x: 515, startPoint y: 287, endPoint x: 543, endPoint y: 298, distance: 30.1
click at [543, 298] on pre "{ "ip_address" : "37.111.214.29" , "security" : { "is_vpn" : false , "is_proxy"…" at bounding box center [811, 63] width 639 height 558
copy code "{ "ip_address" : "37.111.214.29" , "security" : { "is_vpn" : false , "is_proxy"…"
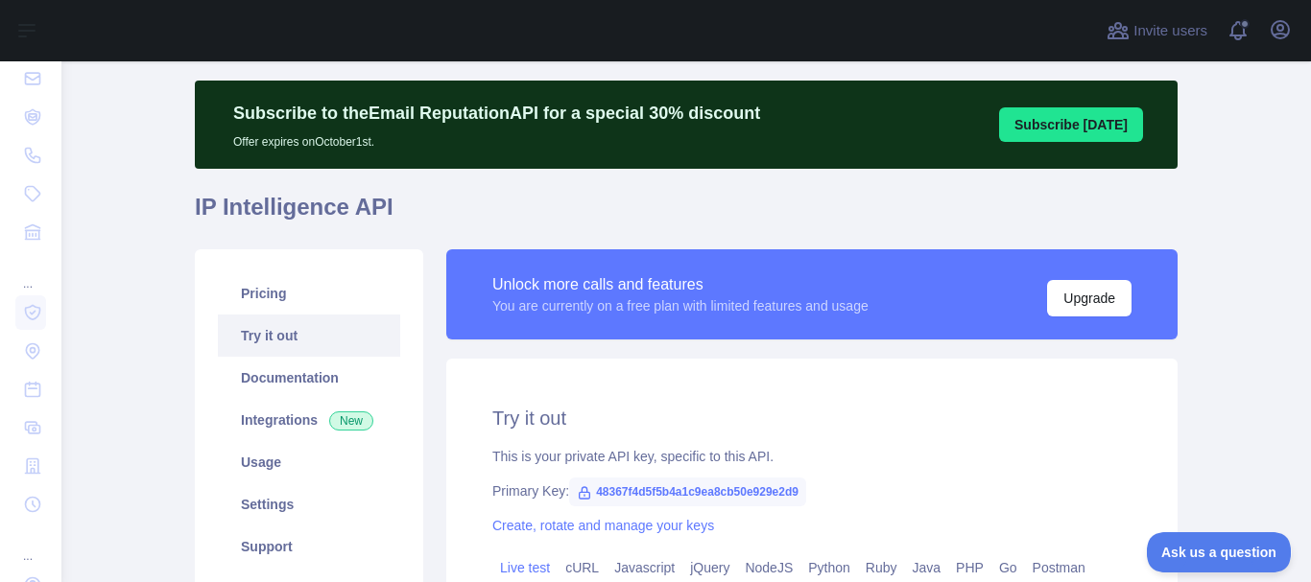
scroll to position [21, 0]
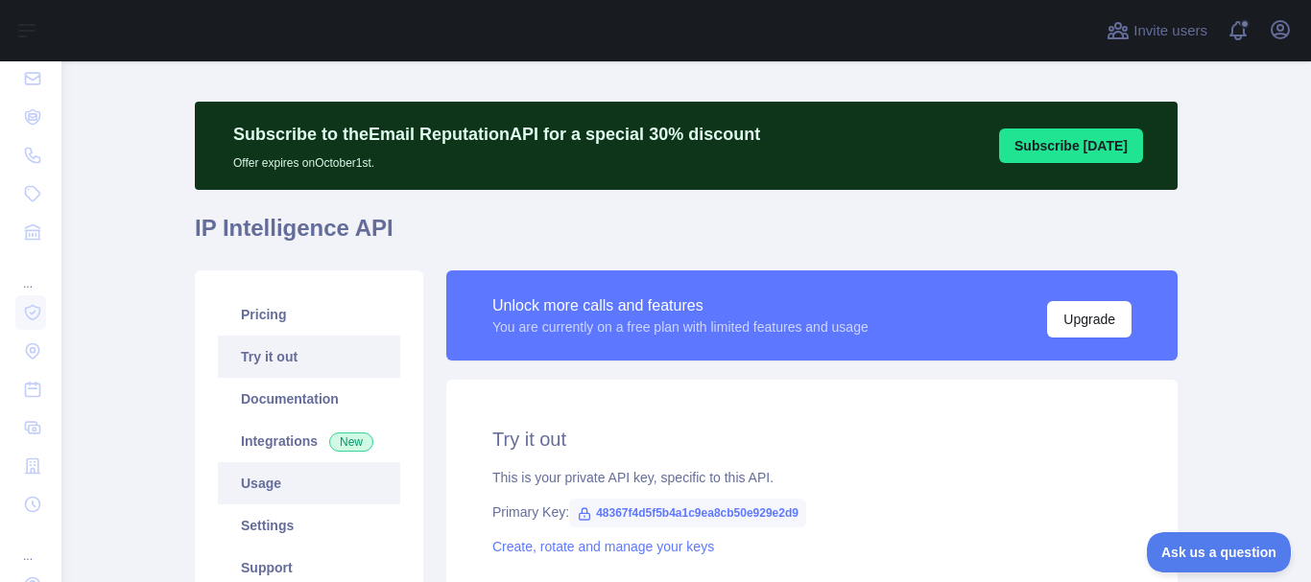
click at [248, 490] on link "Usage" at bounding box center [309, 484] width 182 height 42
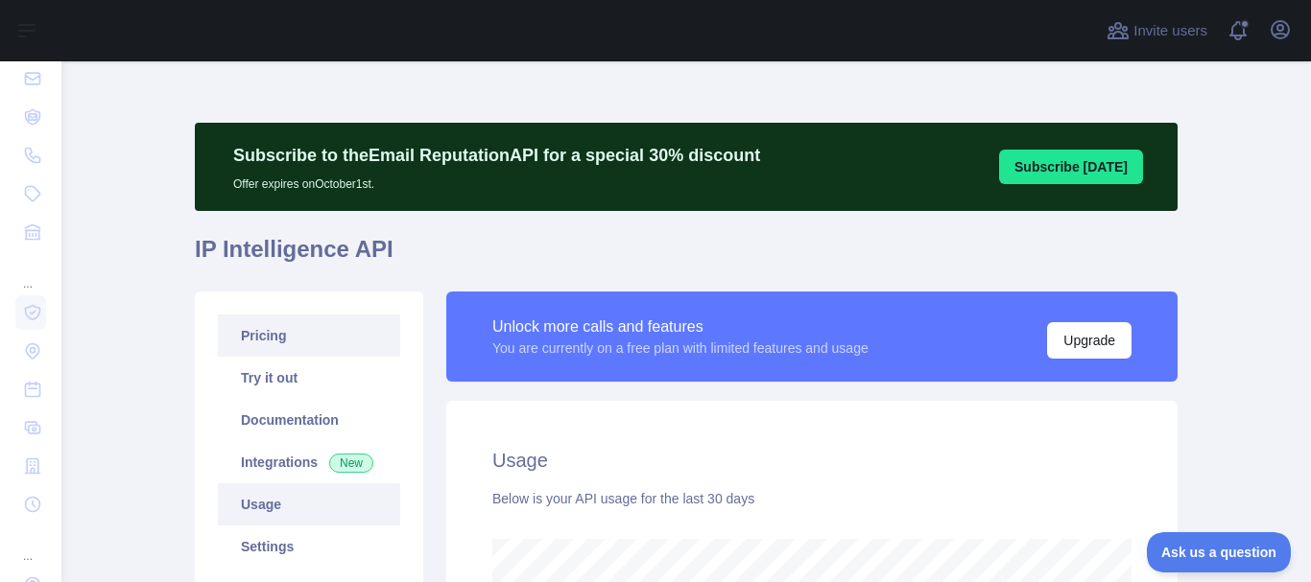
click at [271, 329] on link "Pricing" at bounding box center [309, 336] width 182 height 42
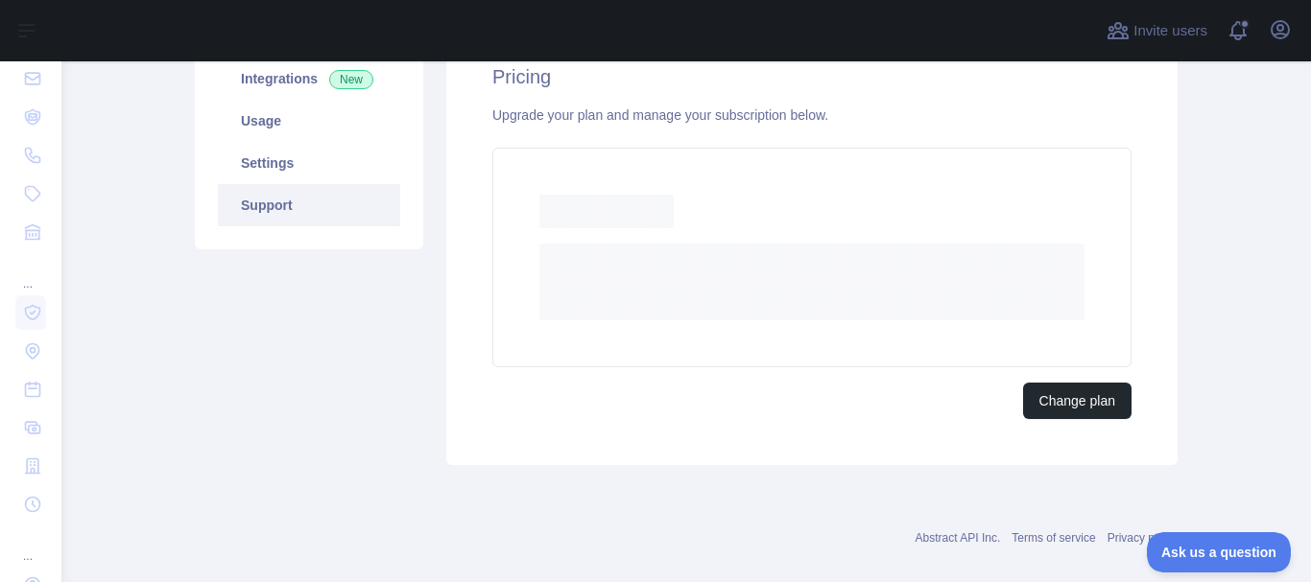
scroll to position [356, 0]
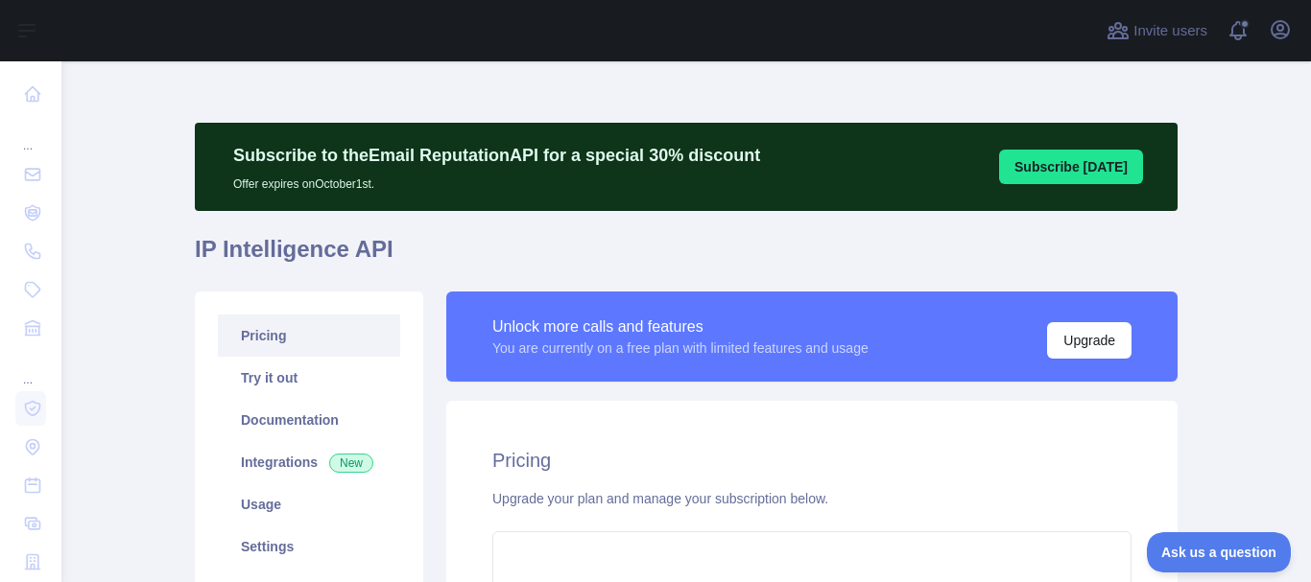
scroll to position [356, 0]
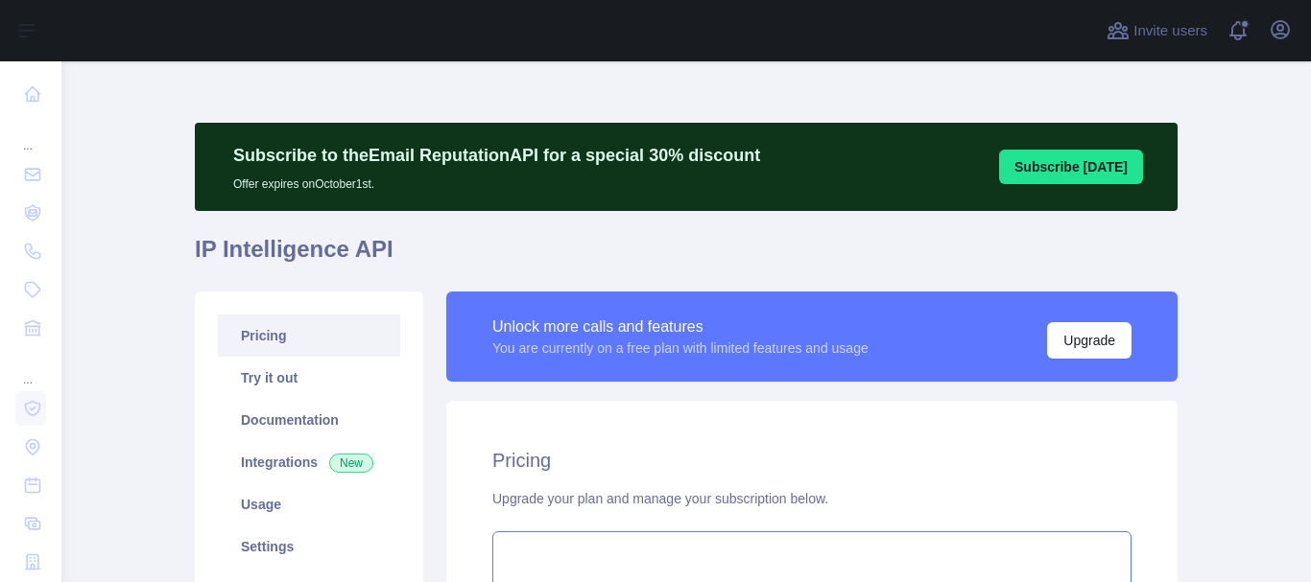
scroll to position [280, 0]
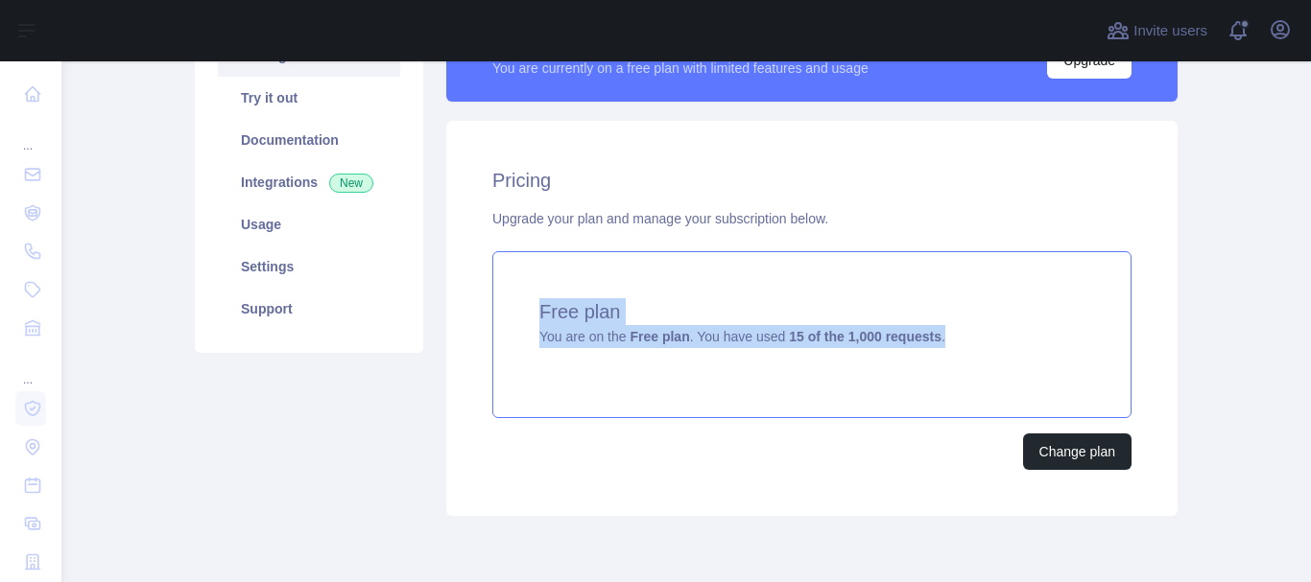
copy div "Free plan You are on the Free plan . You have used 15 of the 1,000 requests ."
drag, startPoint x: 512, startPoint y: 315, endPoint x: 937, endPoint y: 332, distance: 424.5
click at [937, 332] on div "Free plan You are on the Free plan . You have used 15 of the 1,000 requests ." at bounding box center [811, 334] width 639 height 167
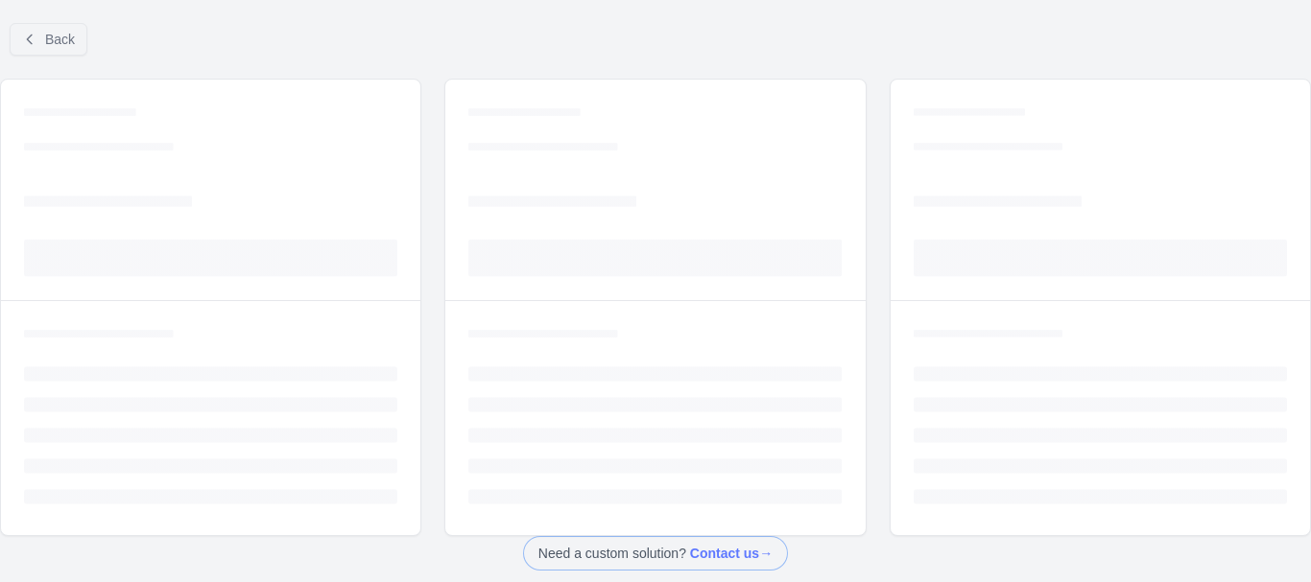
scroll to position [193, 0]
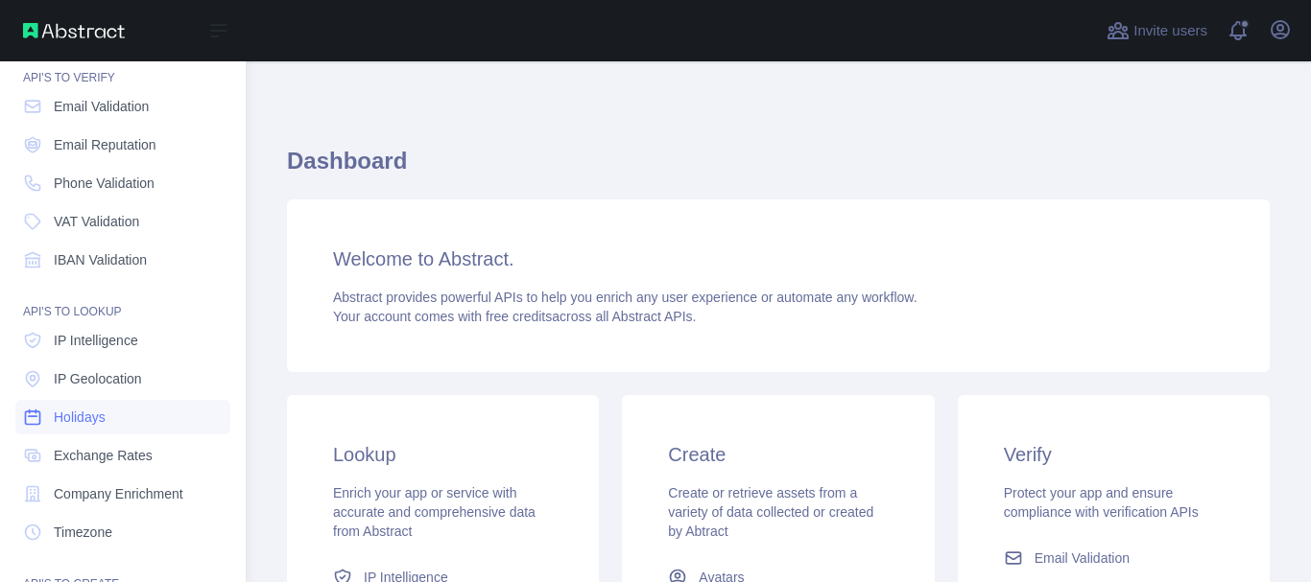
scroll to position [96, 0]
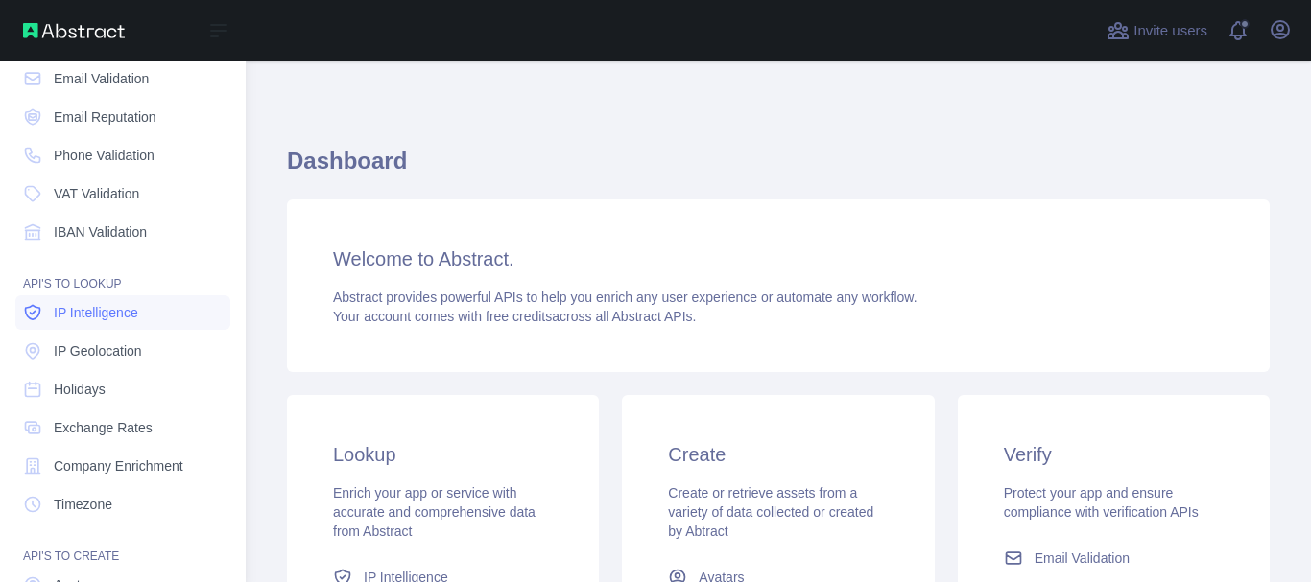
click at [107, 310] on span "IP Intelligence" at bounding box center [96, 312] width 84 height 19
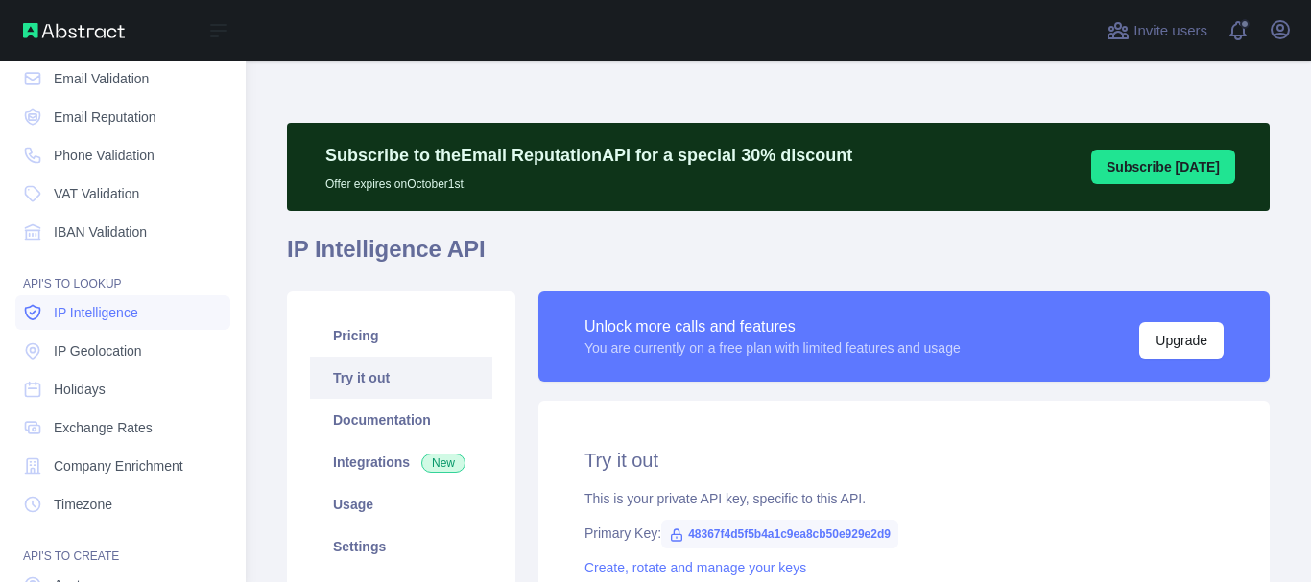
type textarea "**********"
click at [154, 352] on link "IP Geolocation" at bounding box center [122, 351] width 215 height 35
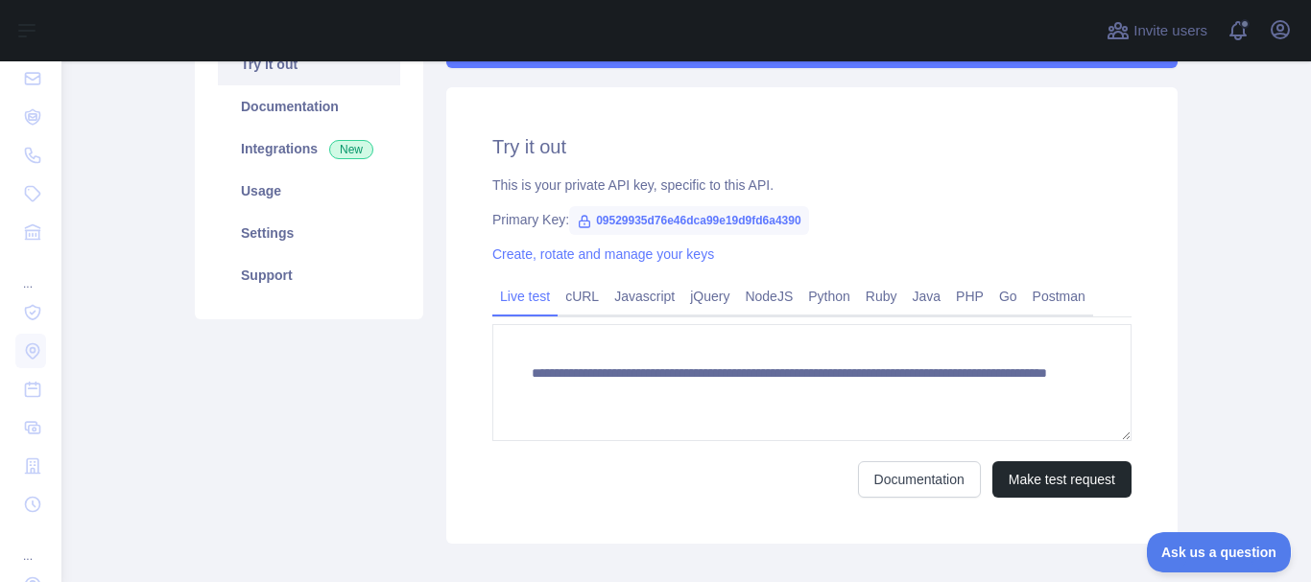
scroll to position [384, 0]
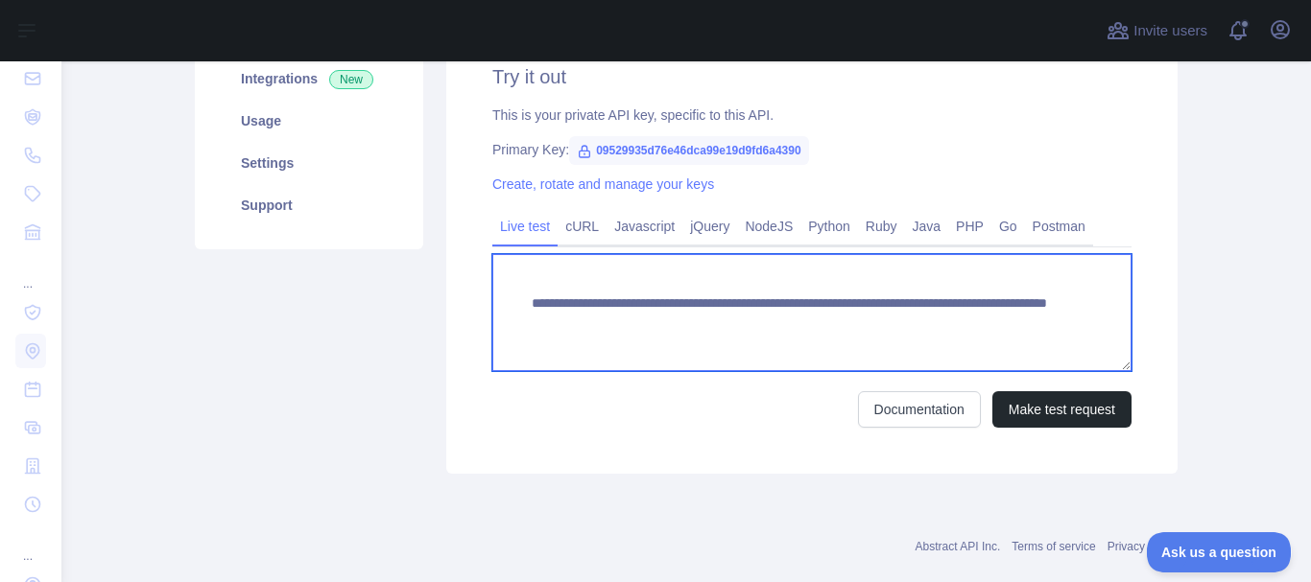
click at [979, 328] on textarea "**********" at bounding box center [811, 312] width 639 height 117
drag, startPoint x: 994, startPoint y: 323, endPoint x: 891, endPoint y: 331, distance: 103.9
click at [891, 331] on textarea "**********" at bounding box center [811, 312] width 639 height 117
paste textarea
type textarea "**********"
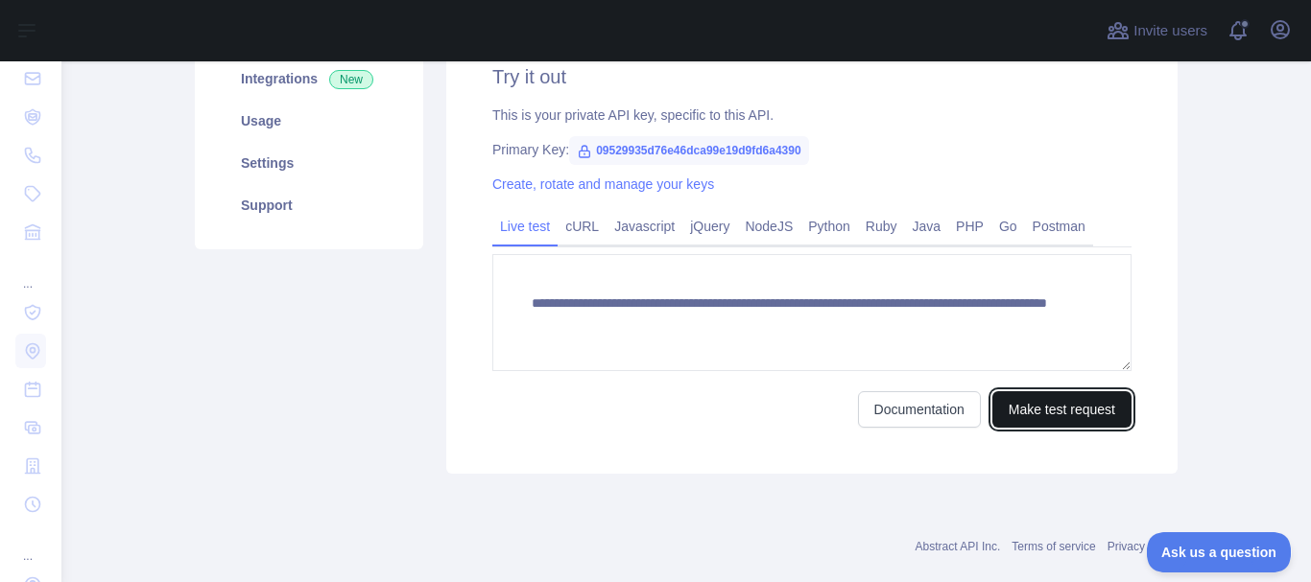
click at [1054, 408] on button "Make test request" at bounding box center [1061, 410] width 139 height 36
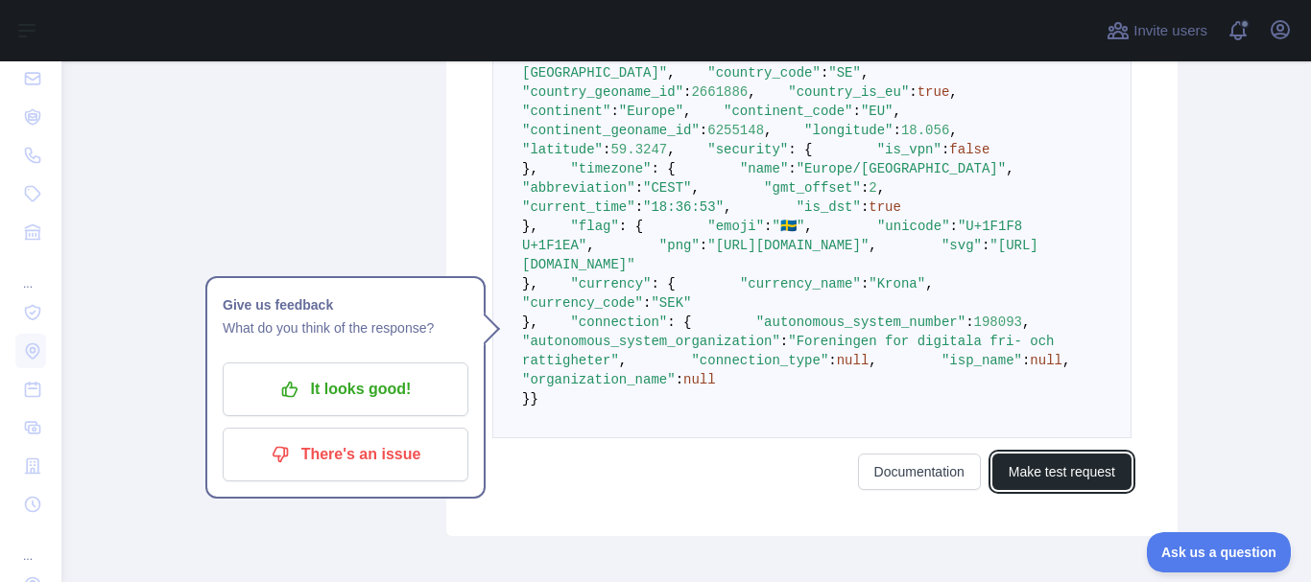
scroll to position [885, 0]
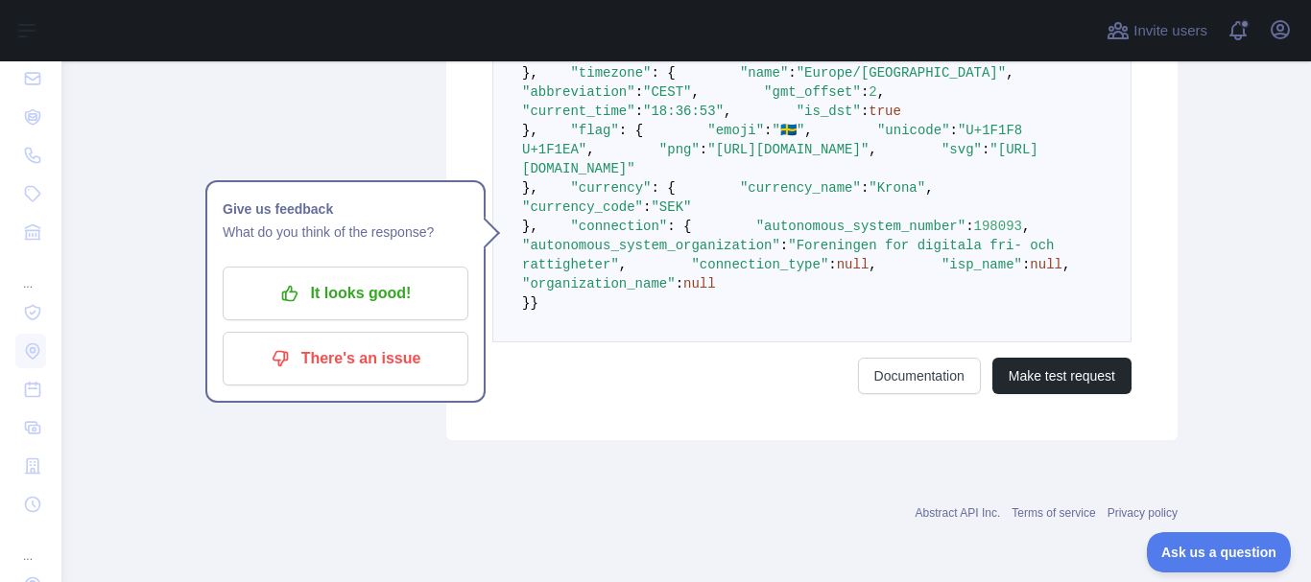
click at [949, 61] on span "false" at bounding box center [969, 53] width 40 height 15
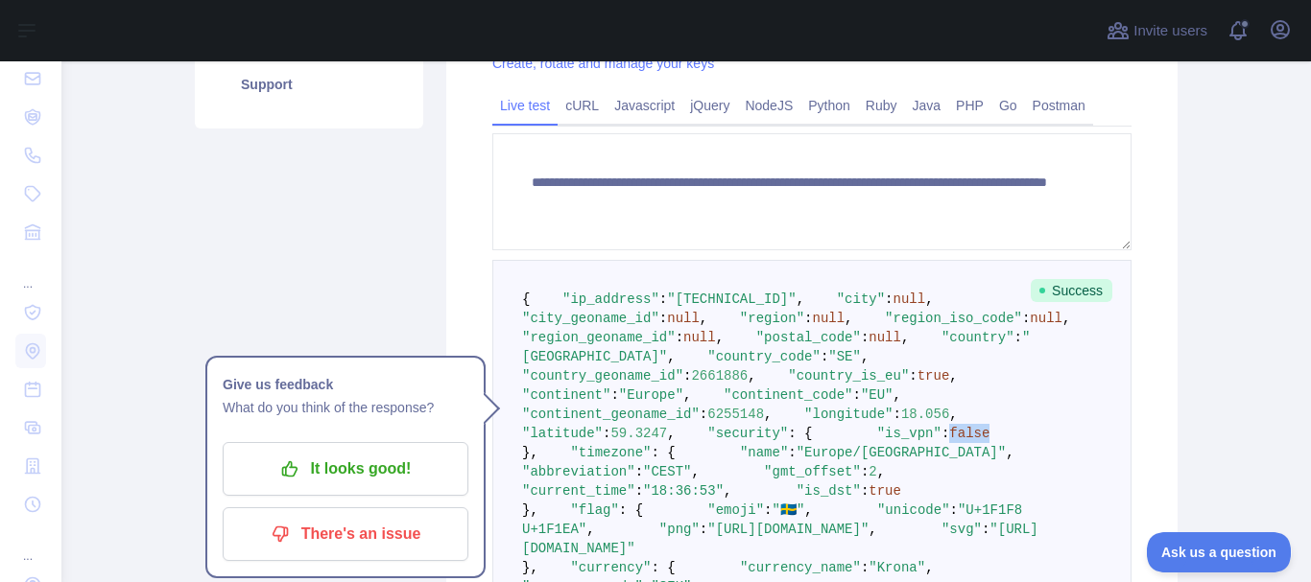
scroll to position [501, 0]
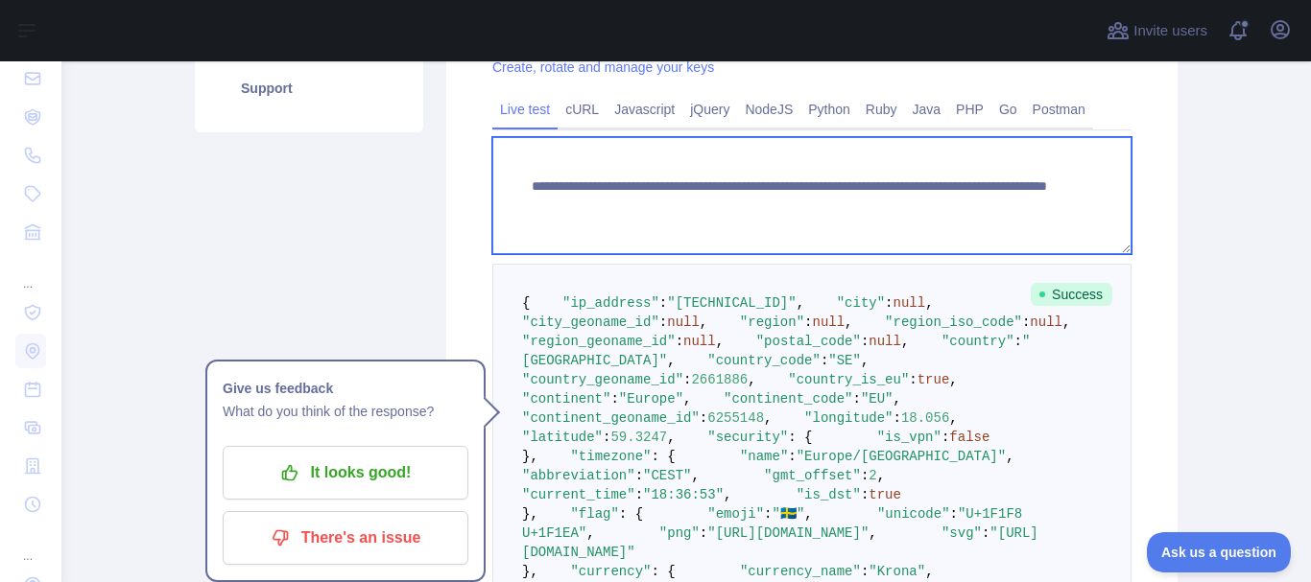
click at [730, 205] on textarea "**********" at bounding box center [811, 195] width 639 height 117
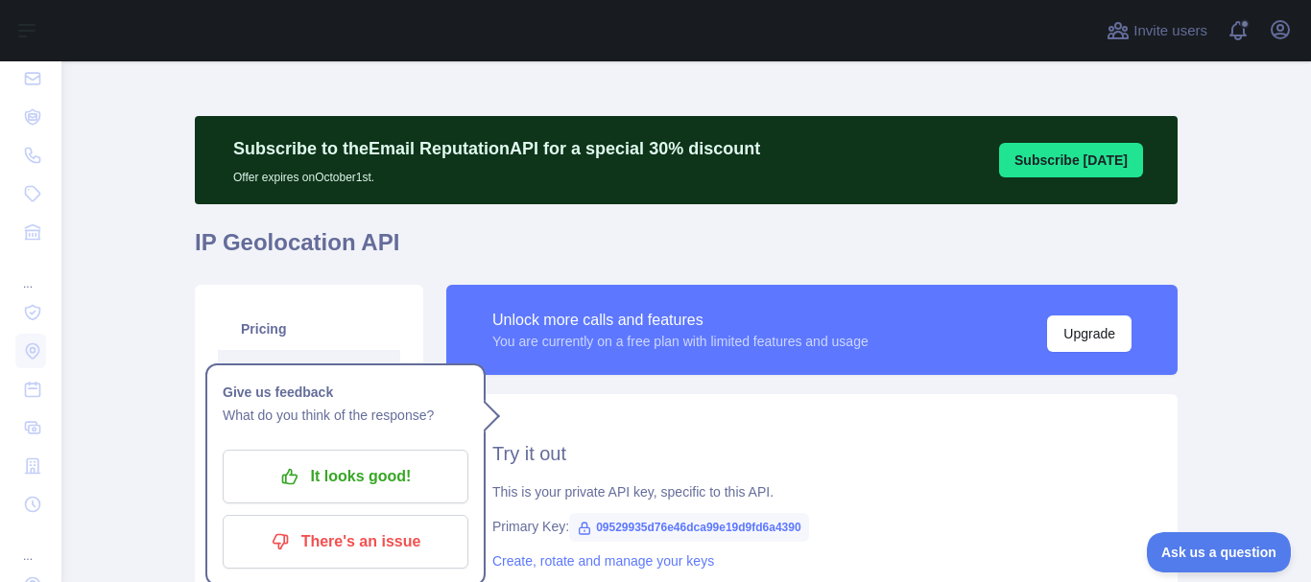
scroll to position [0, 0]
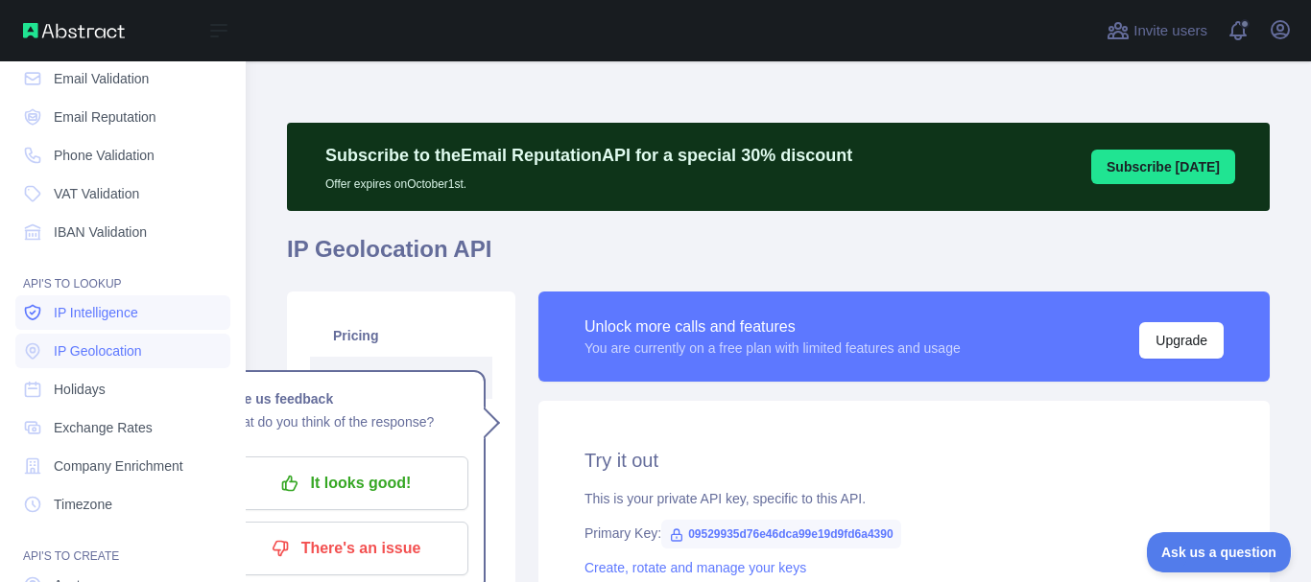
click at [125, 310] on span "IP Intelligence" at bounding box center [96, 312] width 84 height 19
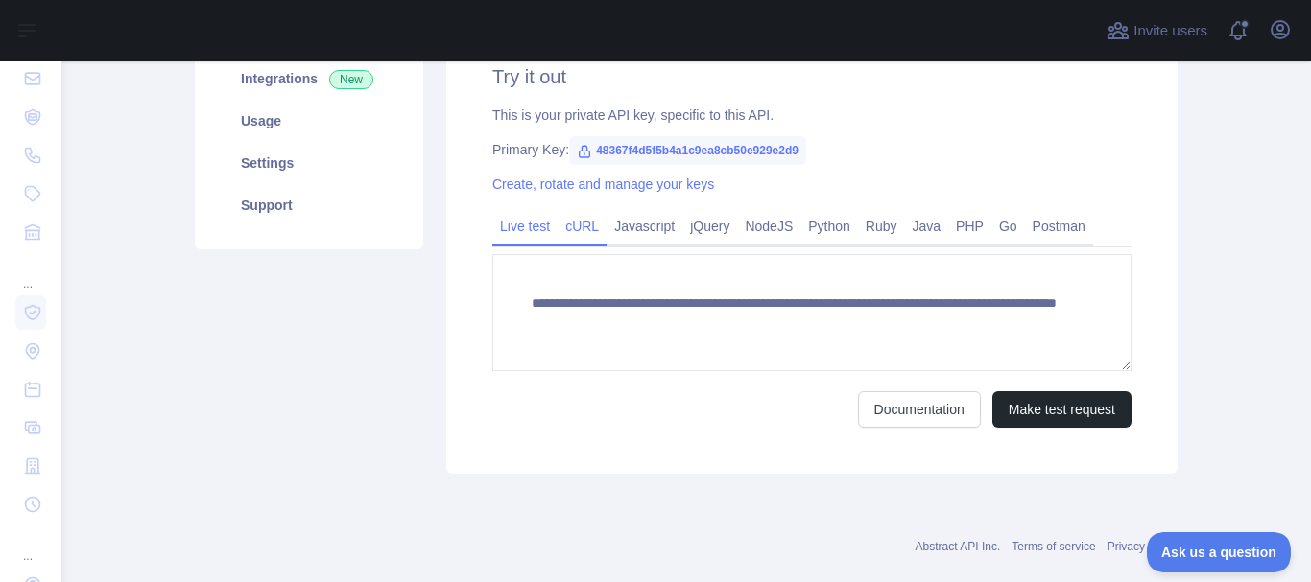
scroll to position [417, 0]
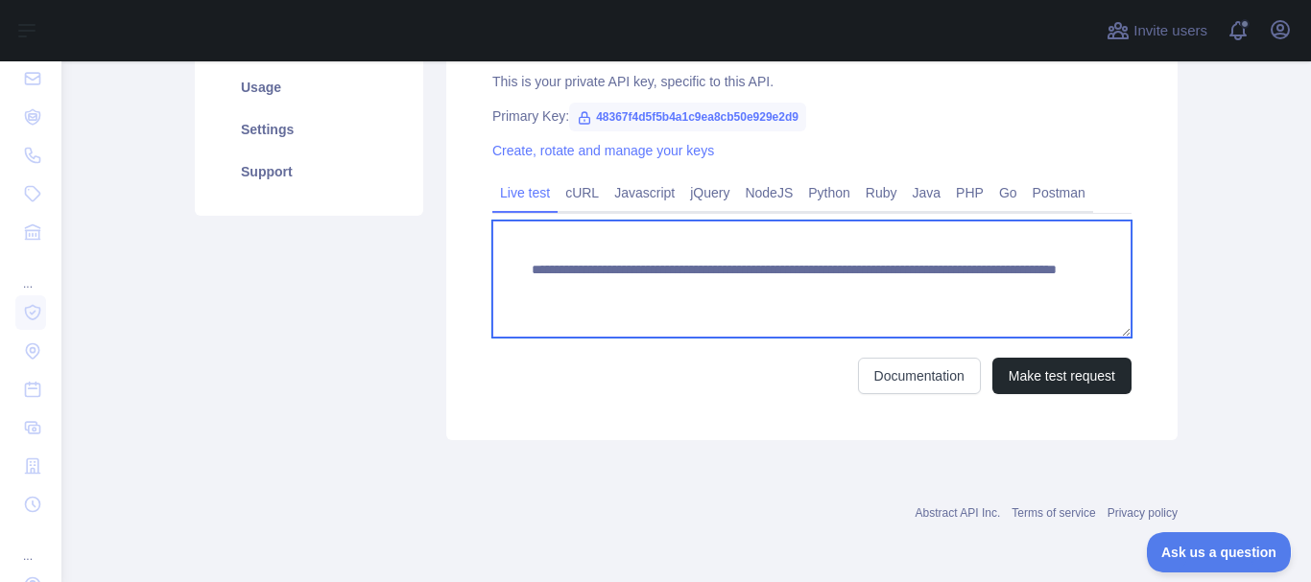
click at [1077, 300] on textarea "**********" at bounding box center [811, 279] width 639 height 117
drag, startPoint x: 1003, startPoint y: 298, endPoint x: 884, endPoint y: 292, distance: 119.2
click at [884, 292] on textarea "**********" at bounding box center [811, 279] width 639 height 117
paste textarea
type textarea "**********"
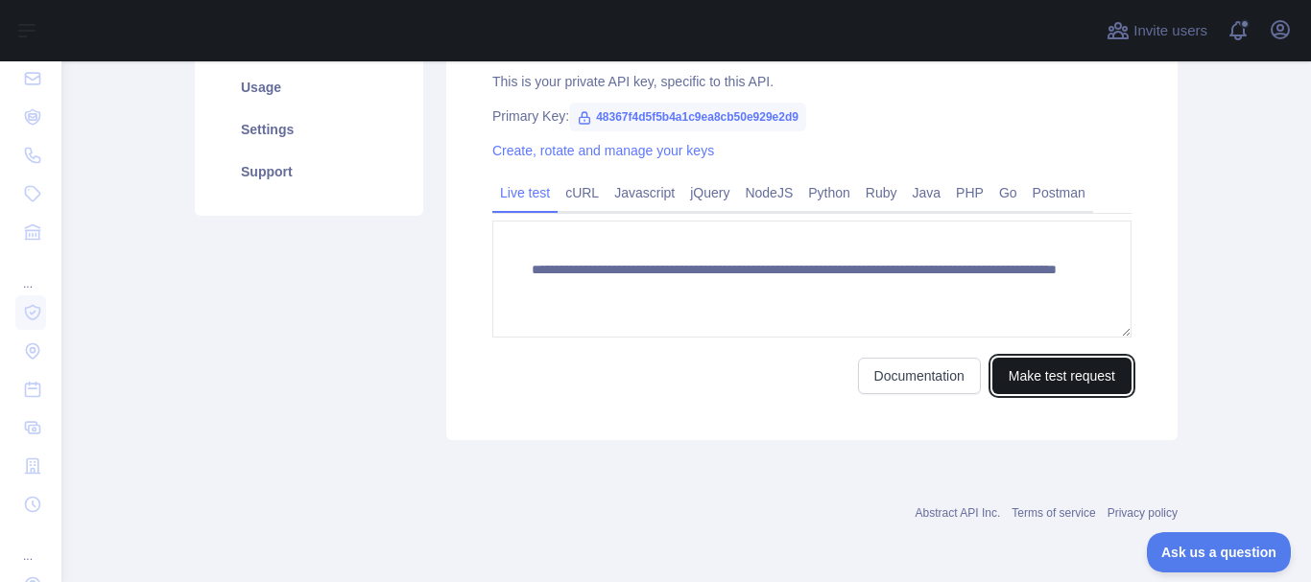
click at [1075, 384] on button "Make test request" at bounding box center [1061, 376] width 139 height 36
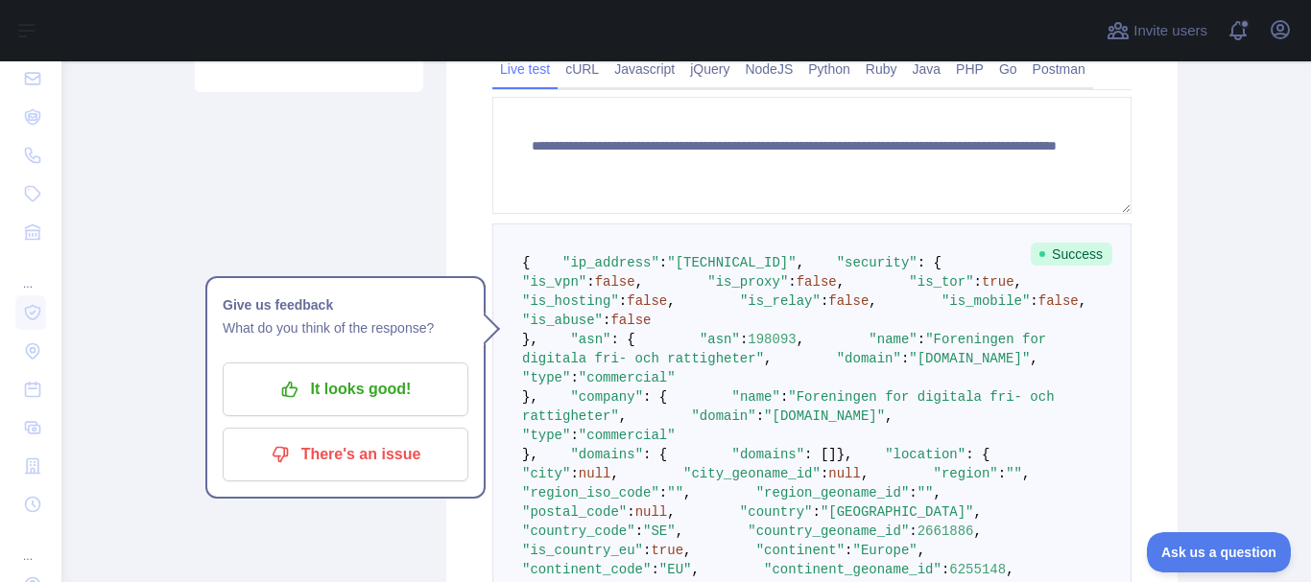
scroll to position [609, 0]
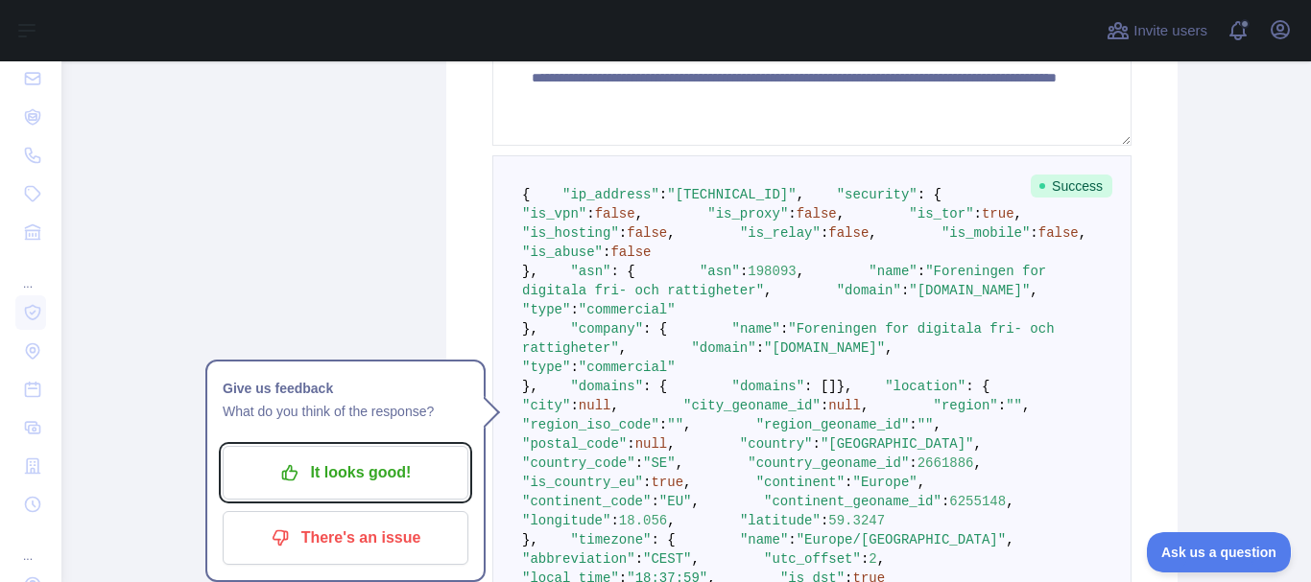
click at [315, 480] on p "It looks good!" at bounding box center [345, 473] width 217 height 33
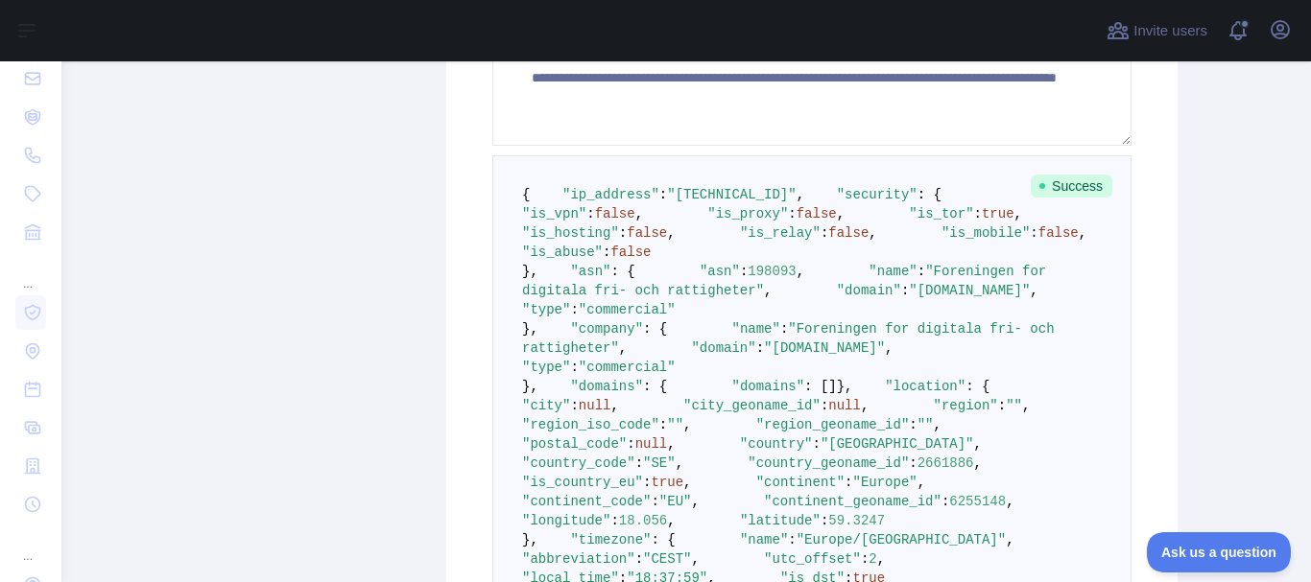
click at [513, 196] on pre "{ "ip_address" : "171.25.193.81" , "security" : { "is_vpn" : false , "is_proxy"…" at bounding box center [811, 444] width 639 height 578
click at [509, 189] on pre "{ "ip_address" : "171.25.193.81" , "security" : { "is_vpn" : false , "is_proxy"…" at bounding box center [811, 444] width 639 height 578
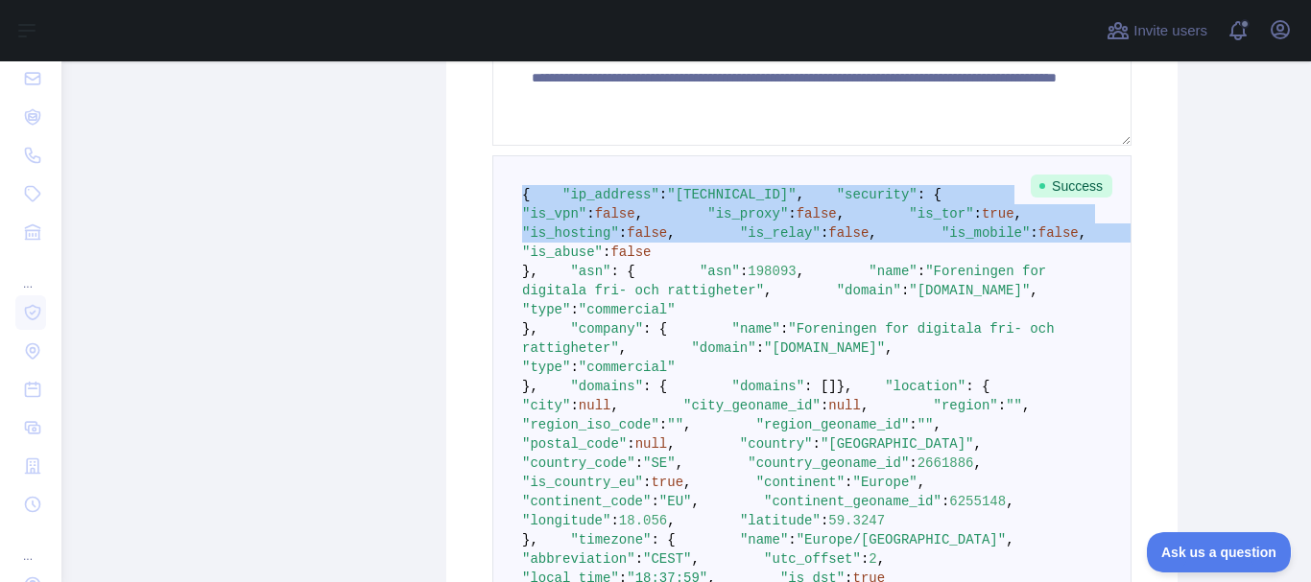
drag, startPoint x: 507, startPoint y: 193, endPoint x: 571, endPoint y: 373, distance: 191.5
click at [571, 373] on pre "{ "ip_address" : "171.25.193.81" , "security" : { "is_vpn" : false , "is_proxy"…" at bounding box center [811, 444] width 639 height 578
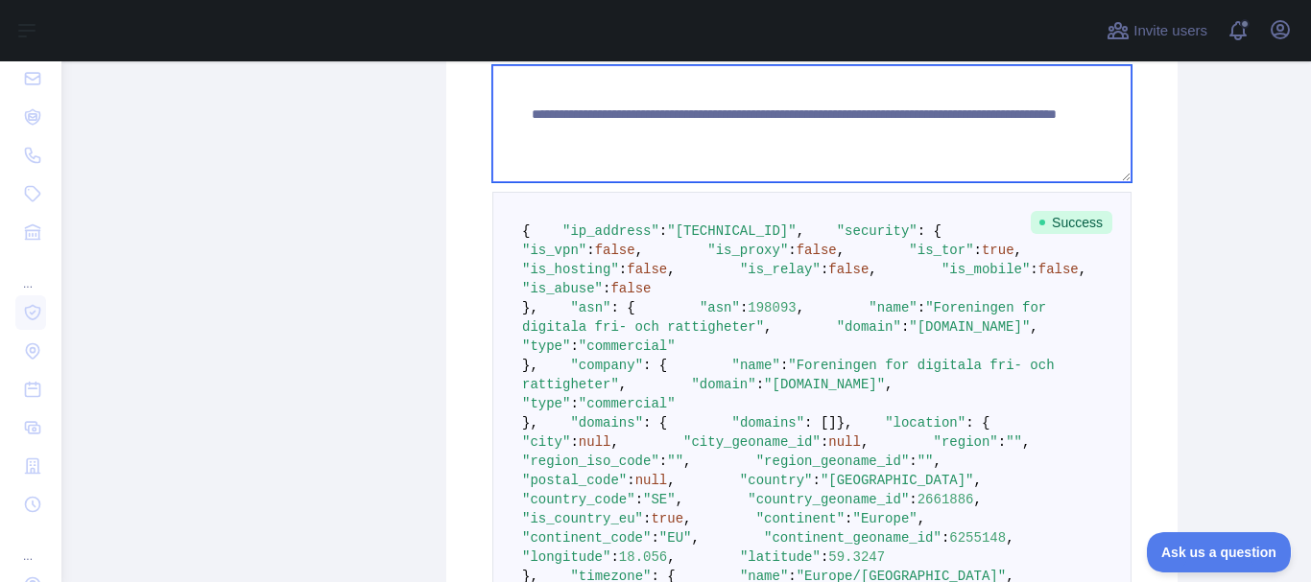
scroll to position [385, 0]
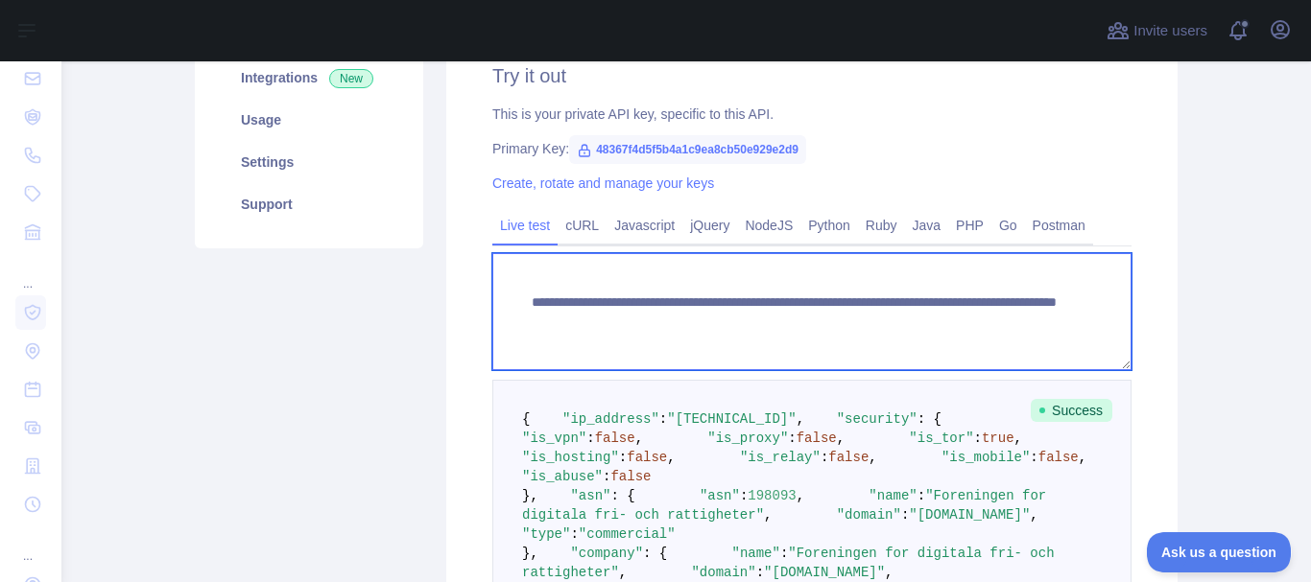
drag, startPoint x: 1000, startPoint y: 95, endPoint x: 524, endPoint y: 296, distance: 516.5
click at [524, 296] on textarea "**********" at bounding box center [811, 311] width 639 height 117
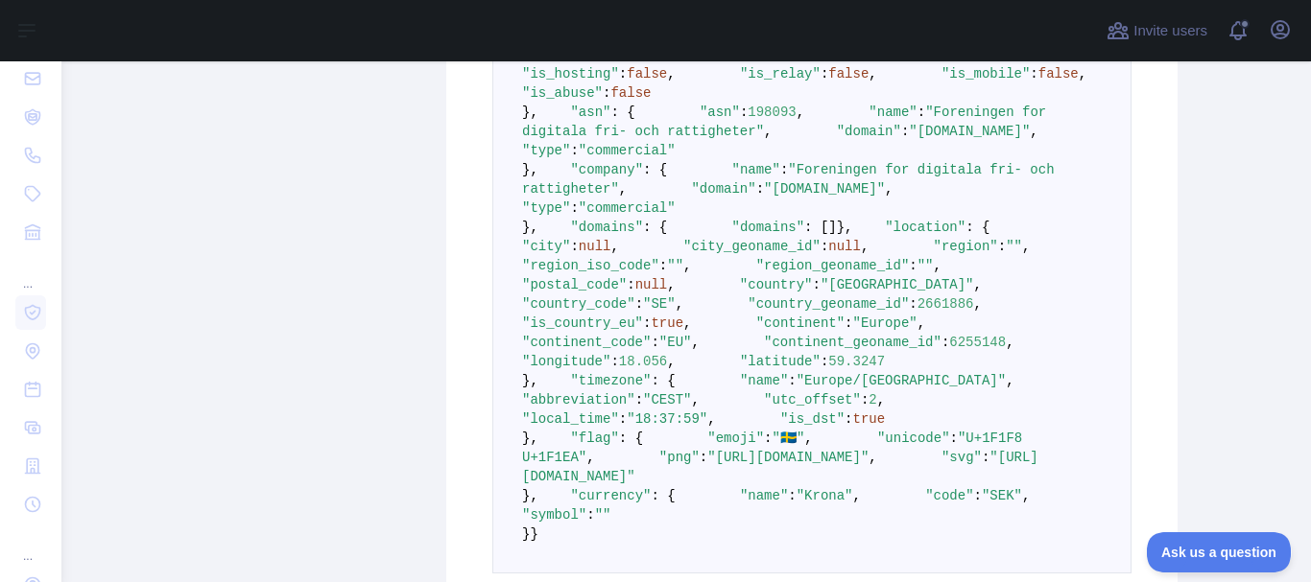
scroll to position [673, 0]
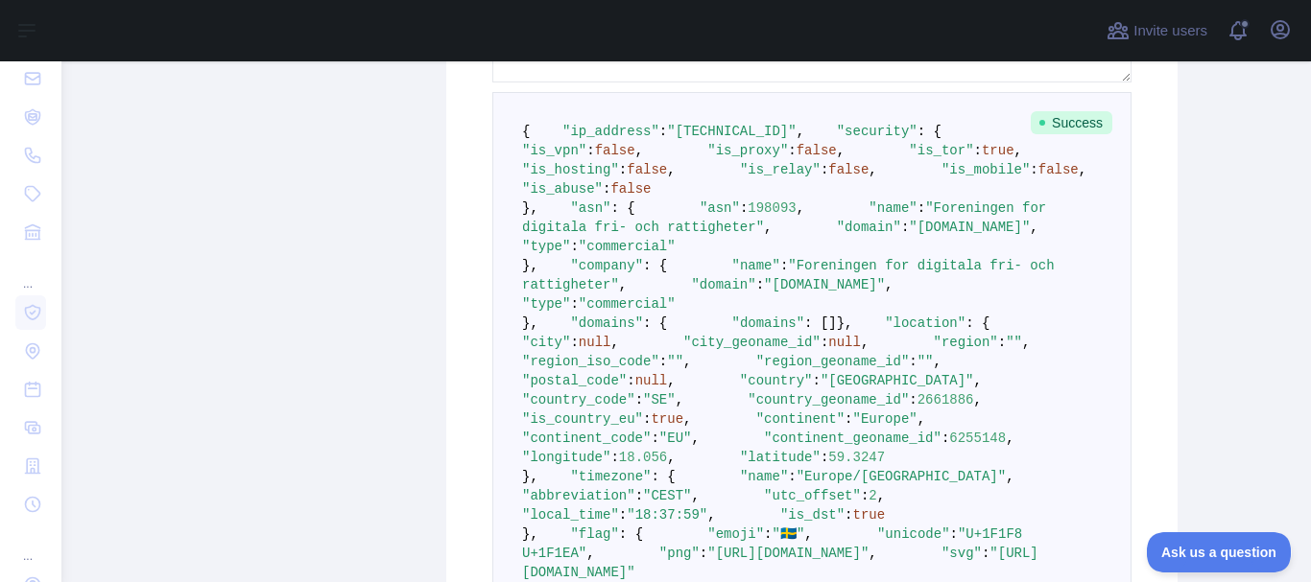
drag, startPoint x: 543, startPoint y: 150, endPoint x: 574, endPoint y: 315, distance: 167.9
click at [574, 315] on pre "{ "ip_address" : "171.25.193.81" , "security" : { "is_vpn" : false , "is_proxy"…" at bounding box center [811, 381] width 639 height 578
copy code ""ip_address" : "171.25.193.81" , "security" : { "is_vpn" : false , "is_proxy" :…"
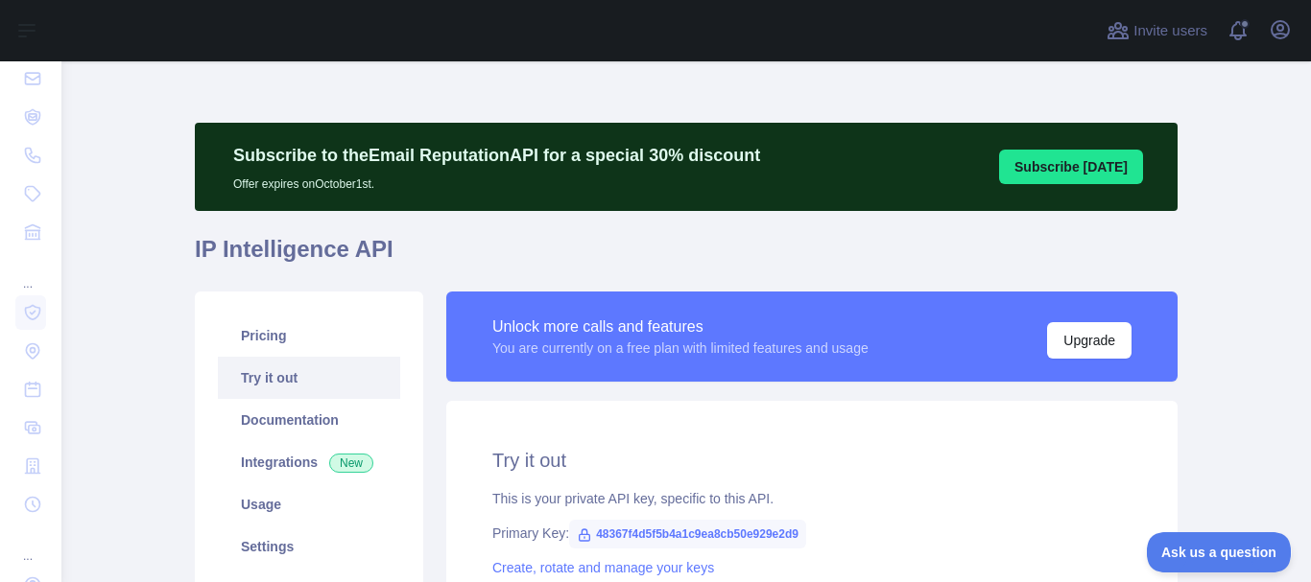
scroll to position [96, 0]
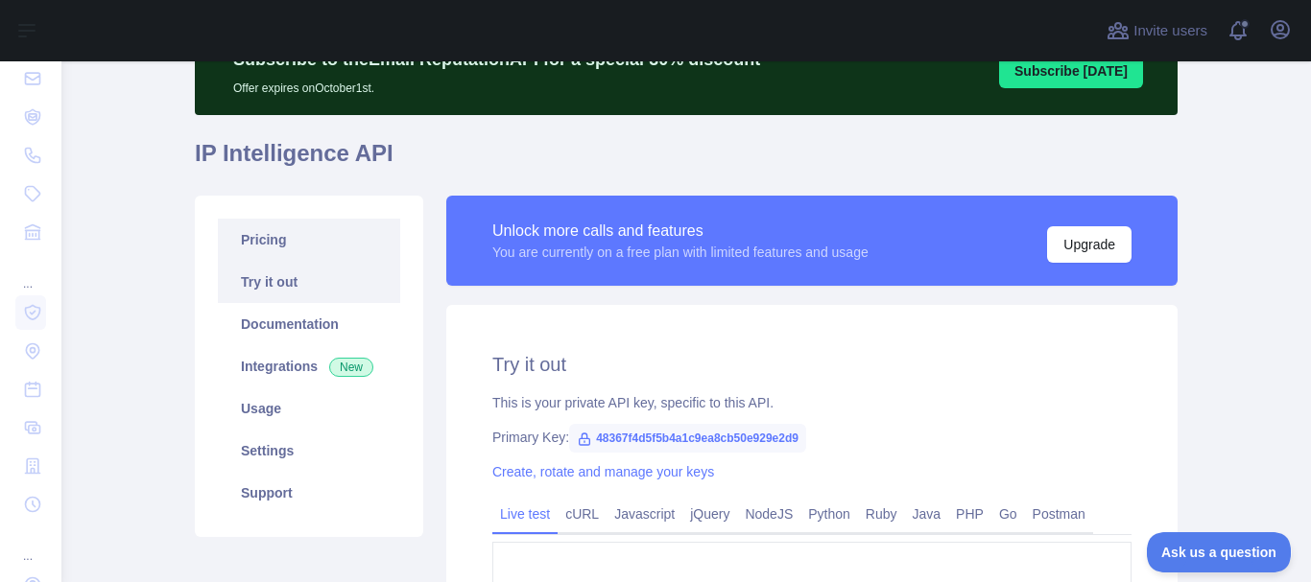
click at [276, 249] on link "Pricing" at bounding box center [309, 240] width 182 height 42
